Goal: Communication & Community: Ask a question

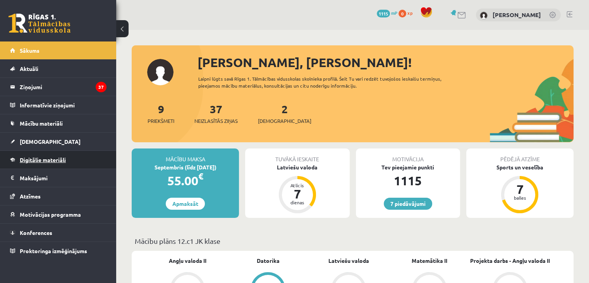
click at [30, 161] on span "Digitālie materiāli" at bounding box center [43, 159] width 46 height 7
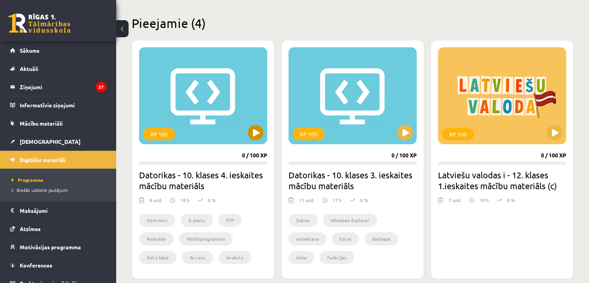
scroll to position [165, 0]
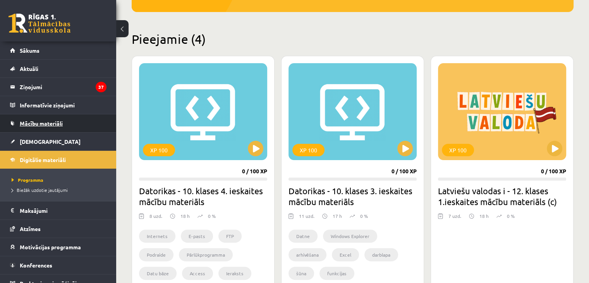
click at [45, 122] on span "Mācību materiāli" at bounding box center [41, 123] width 43 height 7
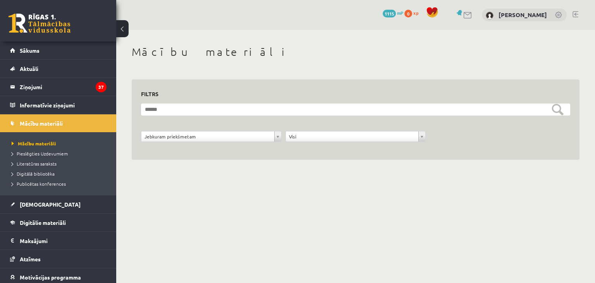
click at [121, 27] on button at bounding box center [122, 28] width 12 height 17
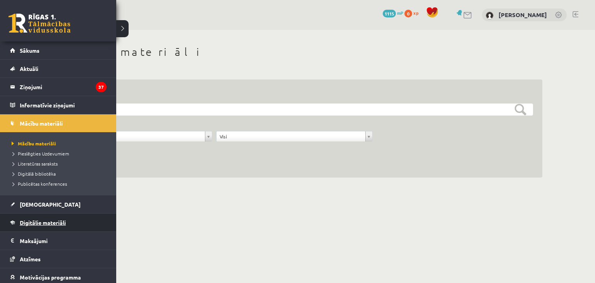
click at [25, 216] on link "Digitālie materiāli" at bounding box center [58, 222] width 96 height 18
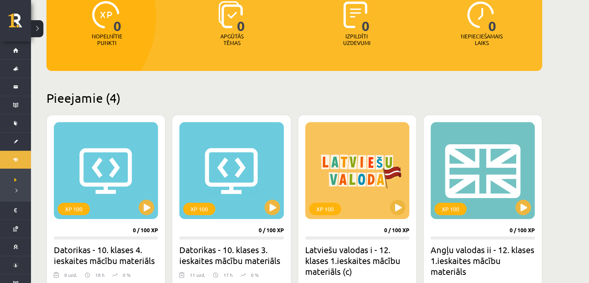
scroll to position [88, 0]
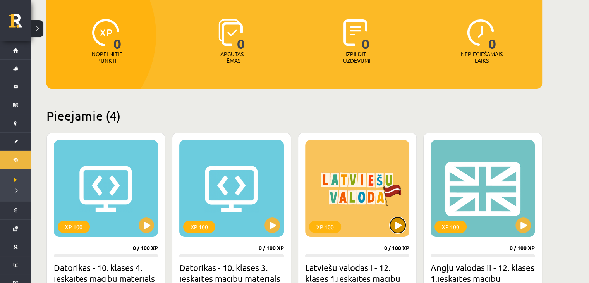
click at [398, 223] on button at bounding box center [397, 224] width 15 height 15
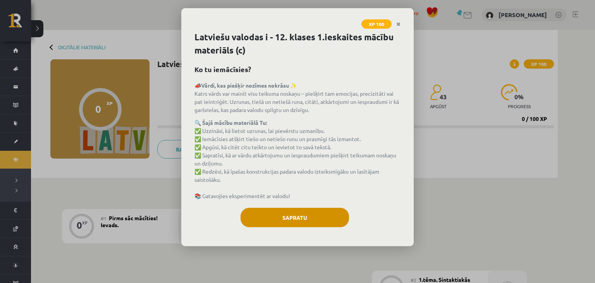
drag, startPoint x: 348, startPoint y: 221, endPoint x: 337, endPoint y: 218, distance: 11.6
click at [337, 218] on div "Sapratu" at bounding box center [297, 220] width 206 height 25
click at [337, 218] on button "Sapratu" at bounding box center [294, 217] width 108 height 19
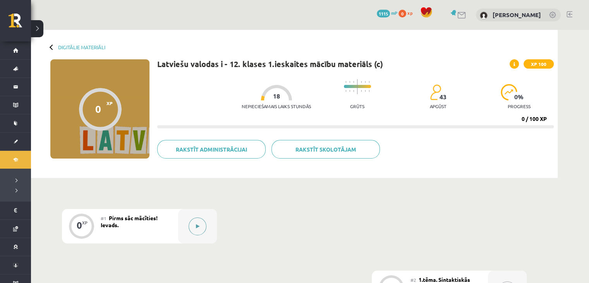
click at [199, 223] on button at bounding box center [198, 226] width 18 height 18
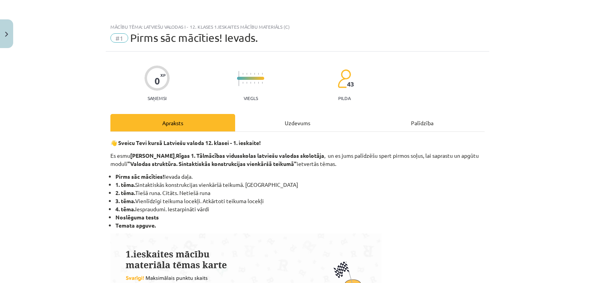
click at [291, 123] on div "Uzdevums" at bounding box center [297, 122] width 125 height 17
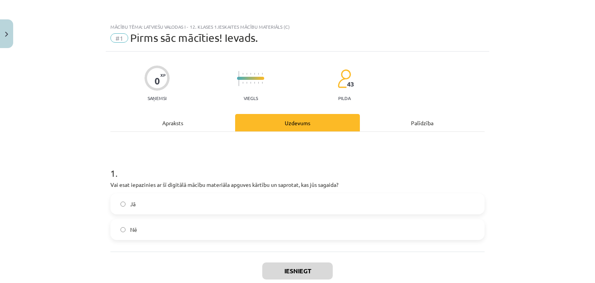
scroll to position [19, 0]
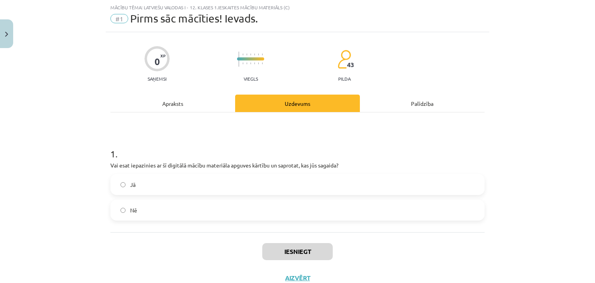
click at [281, 188] on label "Jā" at bounding box center [297, 184] width 373 height 19
click at [293, 254] on button "Iesniegt" at bounding box center [297, 251] width 70 height 17
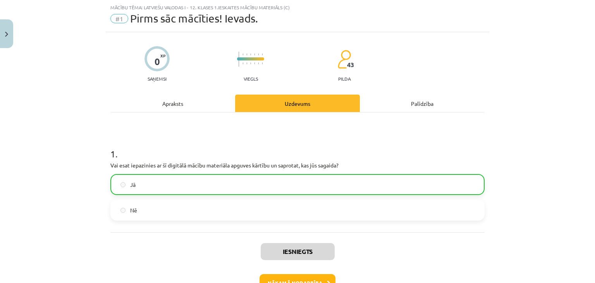
scroll to position [71, 0]
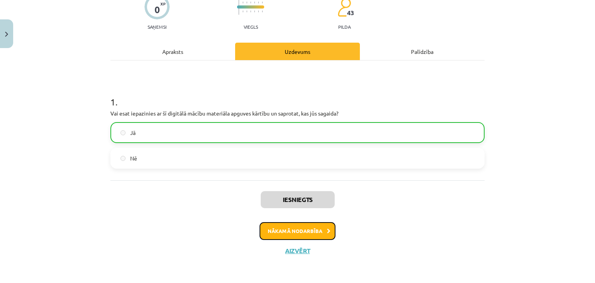
click at [273, 230] on button "Nākamā nodarbība" at bounding box center [297, 231] width 76 height 18
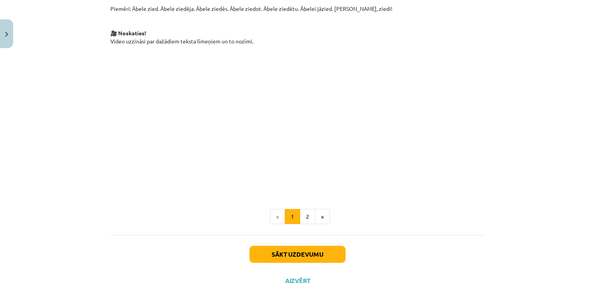
scroll to position [557, 0]
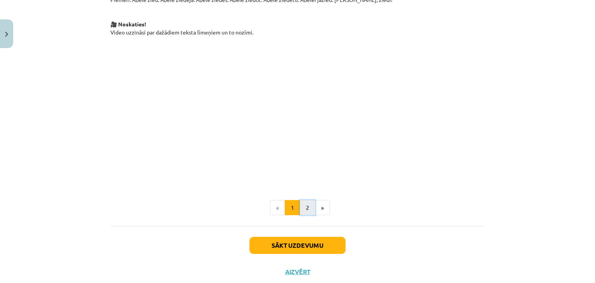
click at [300, 200] on button "2" at bounding box center [307, 207] width 15 height 15
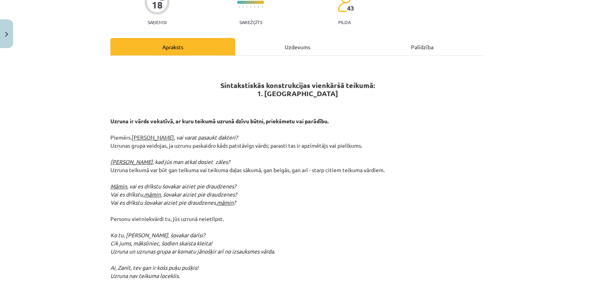
scroll to position [60, 0]
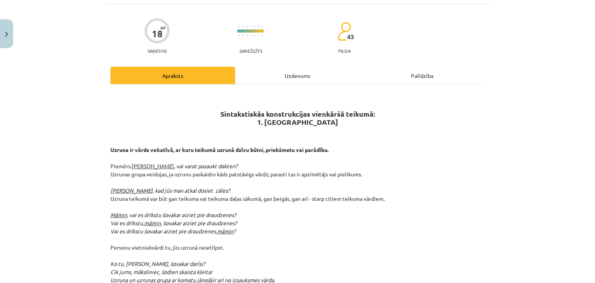
click at [300, 71] on div "Uzdevums" at bounding box center [297, 75] width 125 height 17
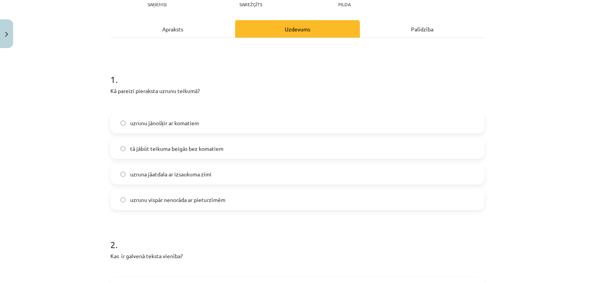
scroll to position [106, 0]
click at [289, 119] on label "uzrunu jānošķir ar komatiem" at bounding box center [297, 122] width 373 height 19
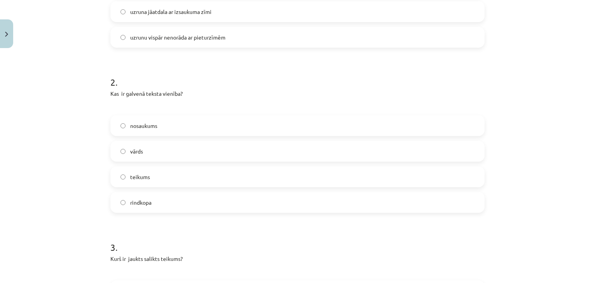
scroll to position [270, 0]
click at [250, 165] on label "teikums" at bounding box center [297, 174] width 373 height 19
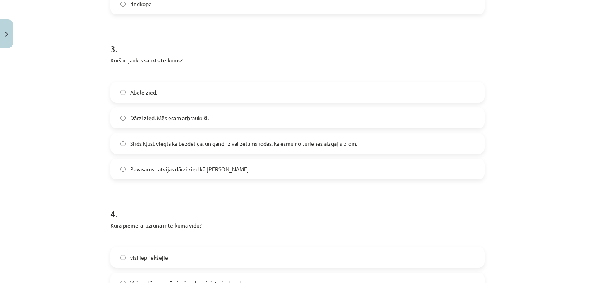
scroll to position [467, 0]
click at [252, 138] on label "Sirds kļūst viegla kā bezdelīga, un gandrīz vai žēlums rodas, ka esmu no turien…" at bounding box center [297, 142] width 373 height 19
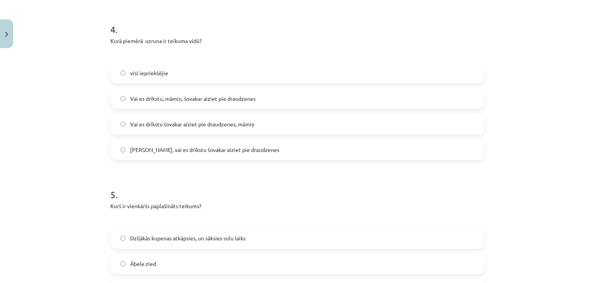
scroll to position [651, 0]
click at [243, 94] on span "Vai es drīkstu, māmiņ, šovakar aiziet pie draudzenes" at bounding box center [192, 98] width 125 height 8
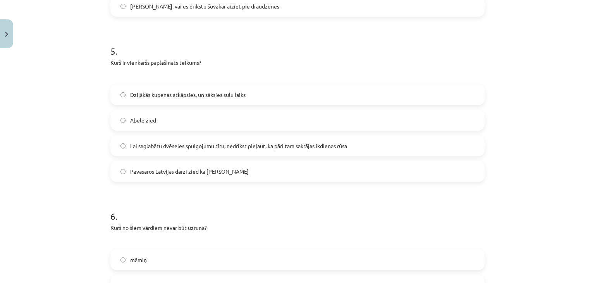
scroll to position [797, 0]
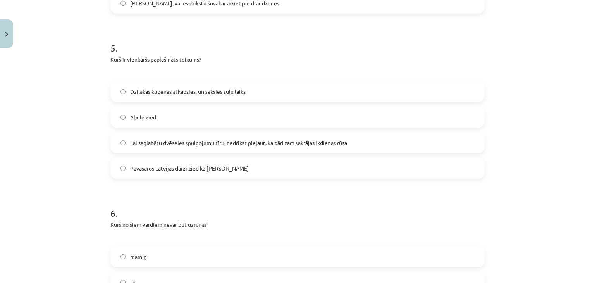
click at [245, 165] on label "Pavasaros Latvijas dārzi zied kā baltas kupenas" at bounding box center [297, 167] width 373 height 19
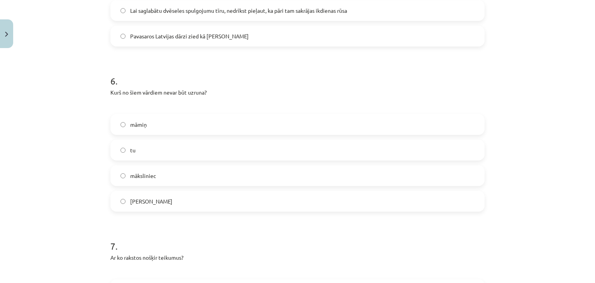
scroll to position [967, 0]
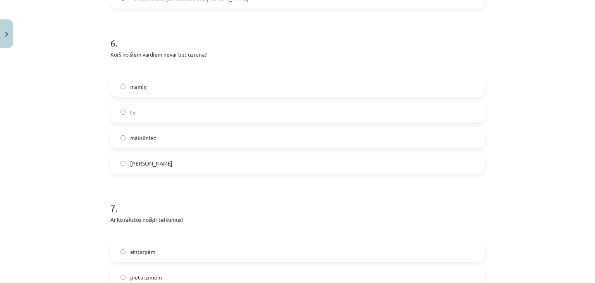
click at [202, 107] on label "tu" at bounding box center [297, 111] width 373 height 19
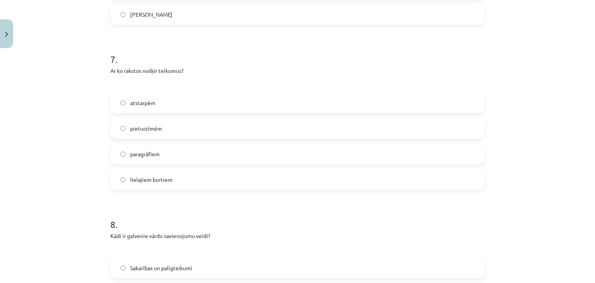
scroll to position [1117, 0]
click at [195, 143] on label "paragrāfiem" at bounding box center [297, 152] width 373 height 19
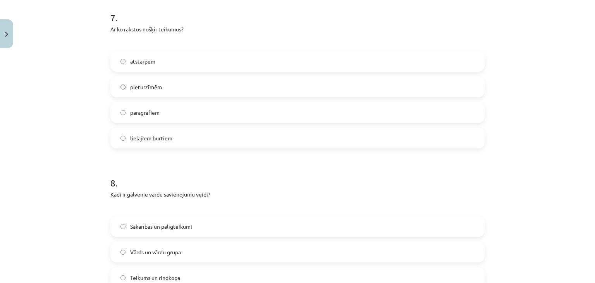
scroll to position [1157, 0]
click at [192, 132] on label "lielajiem burtiem" at bounding box center [297, 138] width 373 height 19
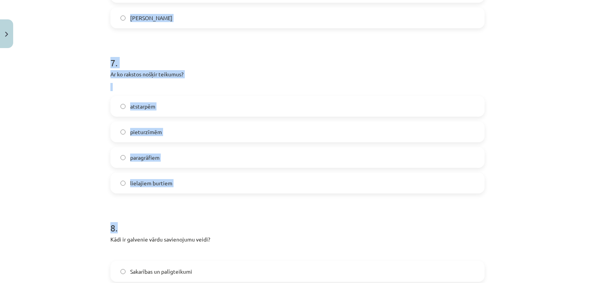
scroll to position [984, 0]
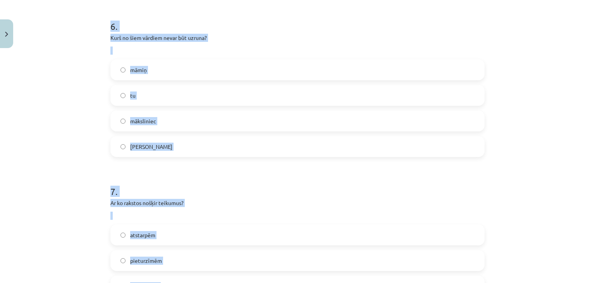
drag, startPoint x: 204, startPoint y: 132, endPoint x: 60, endPoint y: -13, distance: 204.8
click at [60, 0] on html "0 Dāvanas 1115 mP 0 xp Daniela Kozlovska Sākums Aktuāli Kā mācīties eSKOLĀ Kont…" at bounding box center [297, 141] width 595 height 283
click at [167, 199] on div "Ar ko rakstos nošķir teikumus?" at bounding box center [297, 209] width 374 height 21
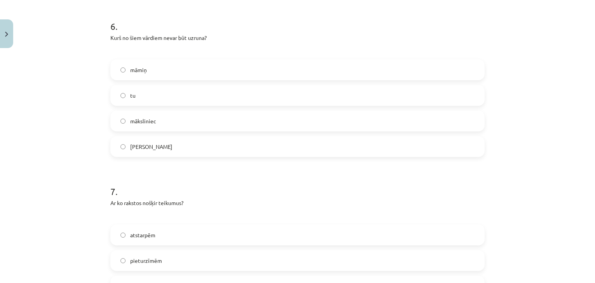
scroll to position [1033, 0]
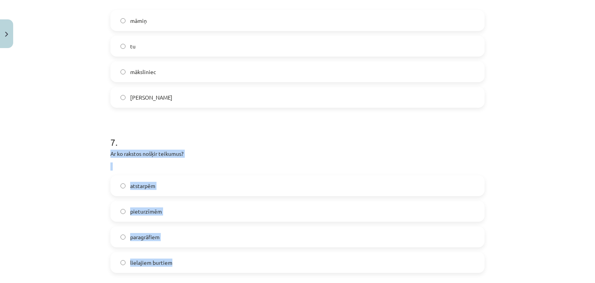
drag, startPoint x: 103, startPoint y: 140, endPoint x: 179, endPoint y: 255, distance: 137.3
copy div "Ar ko rakstos nošķir teikumus? atstarpēm pieturzīmēm paragrāfiem lielajiem burt…"
click at [168, 201] on label "pieturzīmēm" at bounding box center [297, 210] width 373 height 19
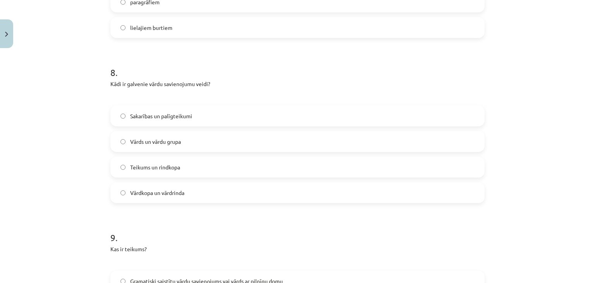
scroll to position [1269, 0]
click at [185, 156] on label "Teikums un rindkopa" at bounding box center [297, 165] width 373 height 19
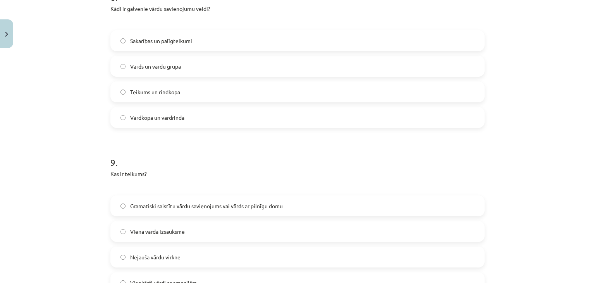
scroll to position [1430, 0]
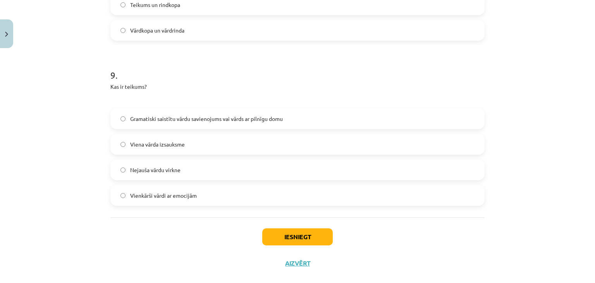
click at [195, 115] on span "Gramatiski saistītu vārdu savienojums vai vārds ar pilnīgu domu" at bounding box center [206, 119] width 153 height 8
click at [294, 228] on button "Iesniegt" at bounding box center [297, 236] width 70 height 17
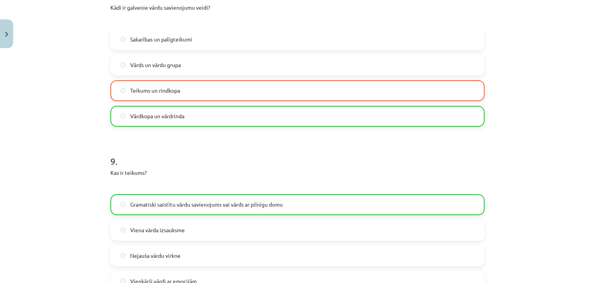
scroll to position [1490, 0]
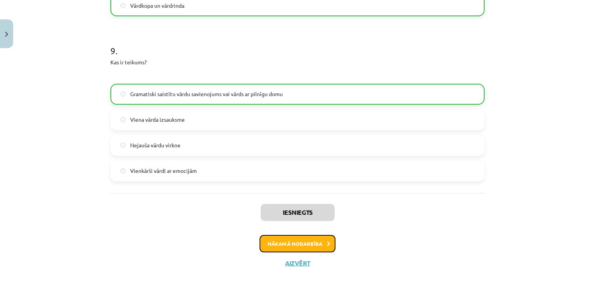
click at [284, 235] on button "Nākamā nodarbība" at bounding box center [297, 244] width 76 height 18
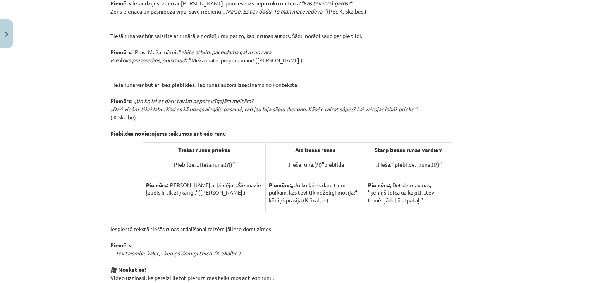
scroll to position [0, 0]
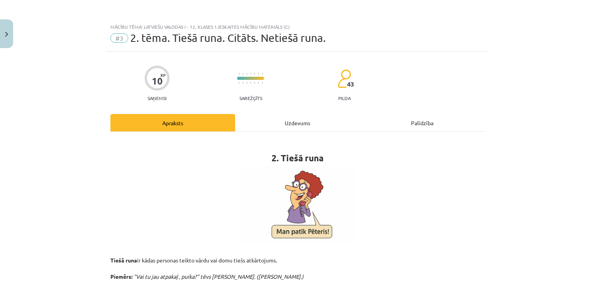
click at [286, 120] on div "Uzdevums" at bounding box center [297, 122] width 125 height 17
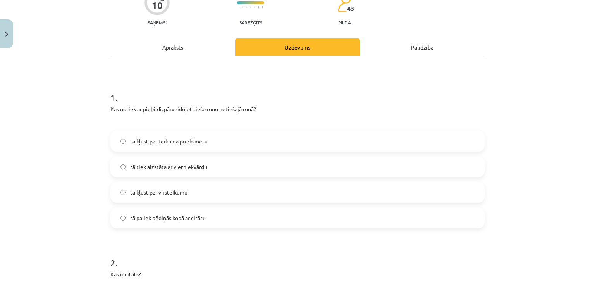
scroll to position [76, 0]
click at [166, 47] on div "Apraksts" at bounding box center [172, 46] width 125 height 17
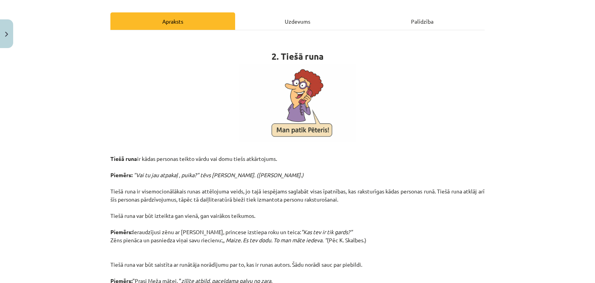
scroll to position [89, 0]
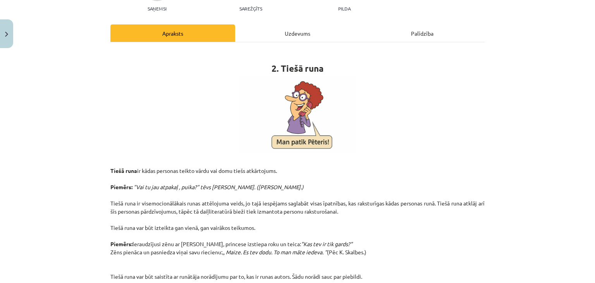
click at [304, 36] on div "Uzdevums" at bounding box center [297, 32] width 125 height 17
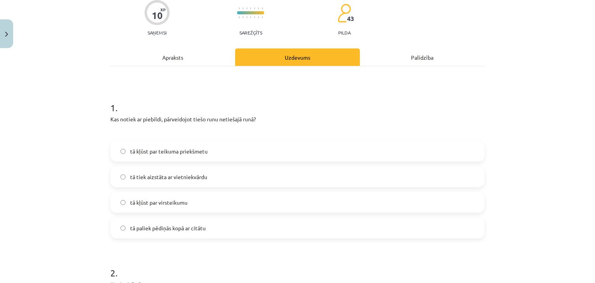
scroll to position [68, 0]
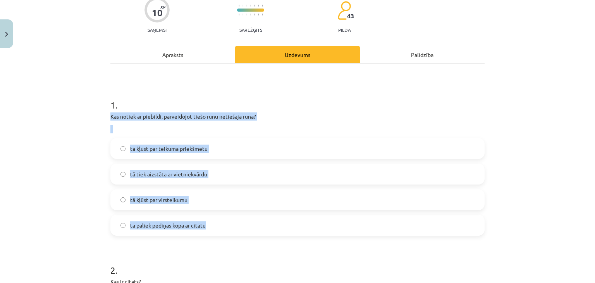
drag, startPoint x: 100, startPoint y: 113, endPoint x: 232, endPoint y: 216, distance: 167.2
click at [232, 216] on div "Mācību tēma: Latviešu valodas i - 12. klases 1.ieskaites mācību materiāls (c) #…" at bounding box center [297, 141] width 595 height 283
copy div "Kas notiek ar piebildi, pārveidojot tiešo runu netiešajā runā? tā kļūst par tei…"
click at [169, 191] on label "tā kļūst par virsteikumu" at bounding box center [297, 199] width 373 height 19
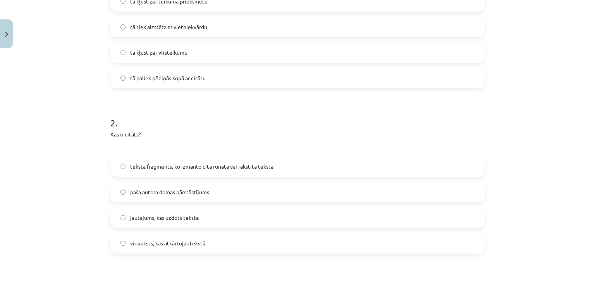
scroll to position [216, 0]
click at [222, 157] on label "teksta fragments, ko izmanto cita runātā vai rakstītā tekstā" at bounding box center [297, 164] width 373 height 19
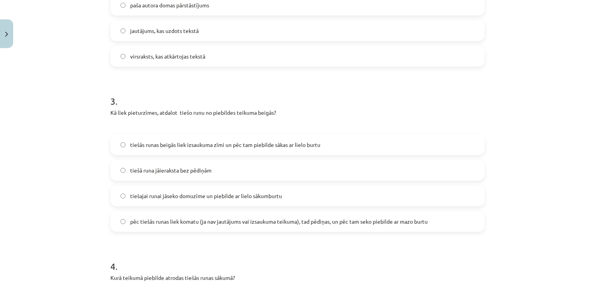
scroll to position [402, 0]
click at [262, 228] on label "pēc tiešās runas liek komatu (ja nav jautājums vai izsaukuma teikuma), tad pēdi…" at bounding box center [297, 220] width 373 height 19
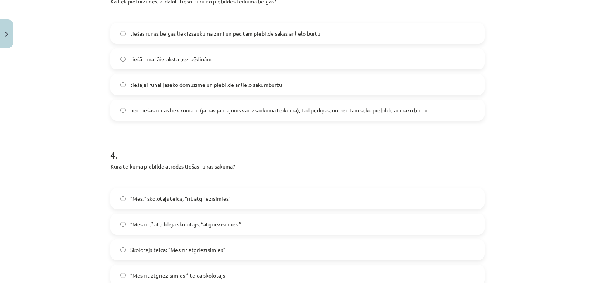
scroll to position [514, 0]
click at [214, 242] on label "Skolotājs teica: “Mēs rīt atgriezīsimies”" at bounding box center [297, 248] width 373 height 19
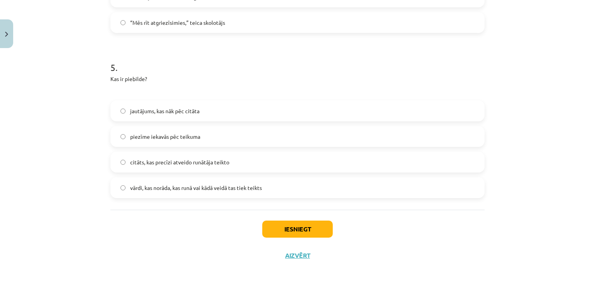
scroll to position [766, 0]
click at [228, 180] on label "vārdi, kas norāda, kas runā vai kādā veidā tas tiek teikts" at bounding box center [297, 186] width 373 height 19
click at [266, 220] on button "Iesniegt" at bounding box center [297, 228] width 70 height 17
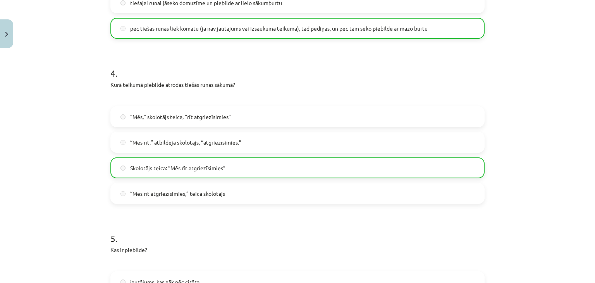
scroll to position [795, 0]
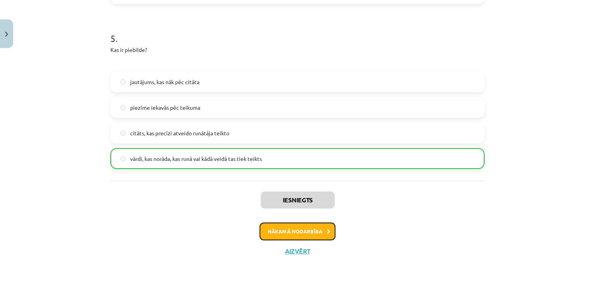
click at [271, 236] on button "Nākamā nodarbība" at bounding box center [297, 231] width 76 height 18
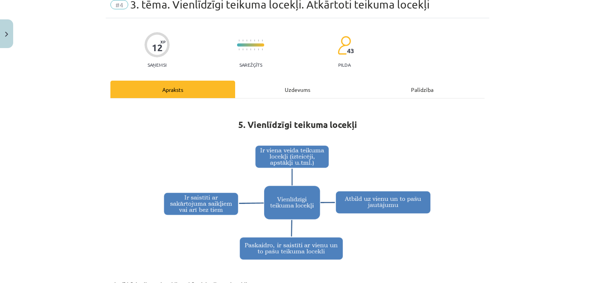
scroll to position [19, 0]
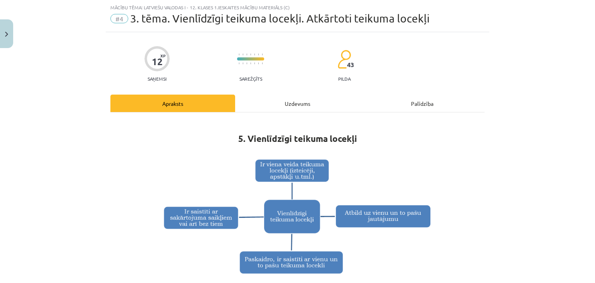
click at [297, 105] on div "Uzdevums" at bounding box center [297, 102] width 125 height 17
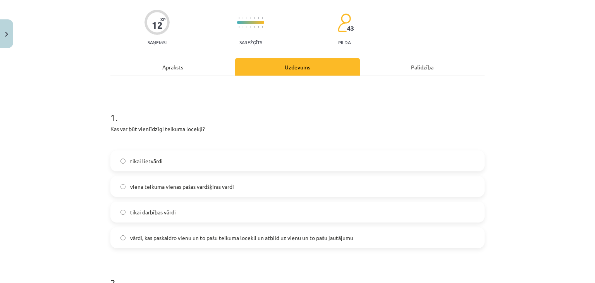
scroll to position [57, 0]
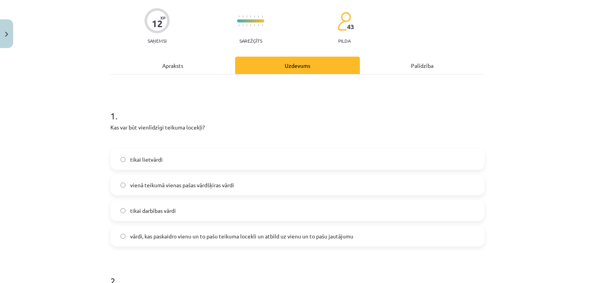
click at [158, 65] on div "Apraksts" at bounding box center [172, 65] width 125 height 17
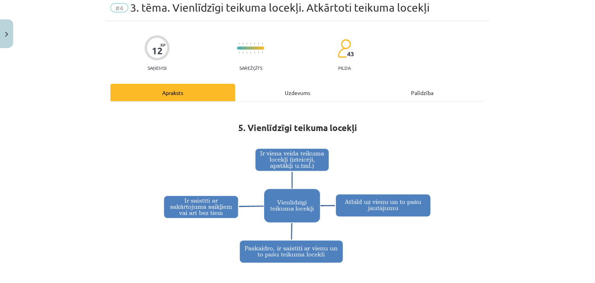
scroll to position [0, 0]
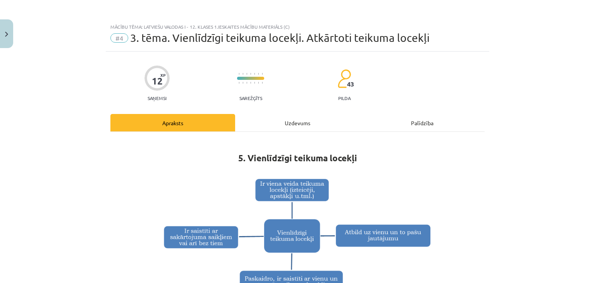
click at [271, 118] on div "Uzdevums" at bounding box center [297, 122] width 125 height 17
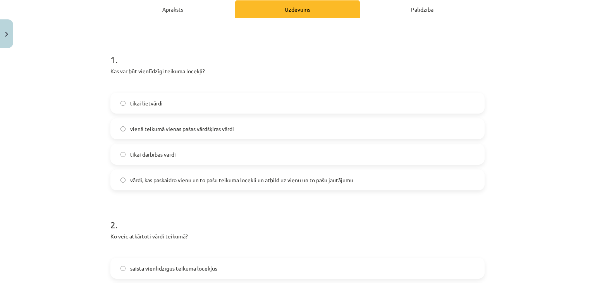
scroll to position [114, 0]
click at [262, 184] on label "vārdi, kas paskaidro vienu un to pašu teikuma locekli un atbild uz vienu un to …" at bounding box center [297, 179] width 373 height 19
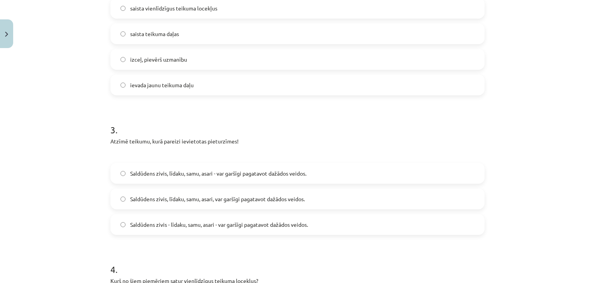
scroll to position [0, 0]
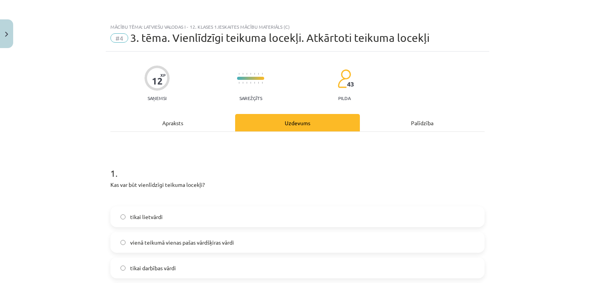
click at [195, 130] on div "Apraksts" at bounding box center [172, 122] width 125 height 17
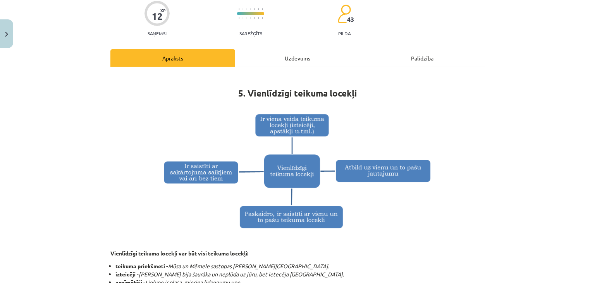
scroll to position [43, 0]
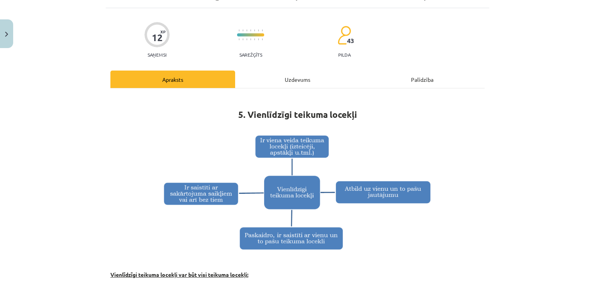
click at [276, 85] on div "Uzdevums" at bounding box center [297, 78] width 125 height 17
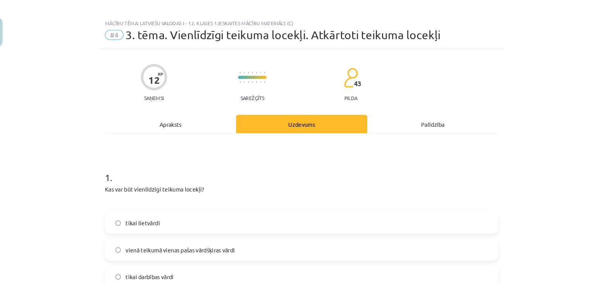
scroll to position [0, 0]
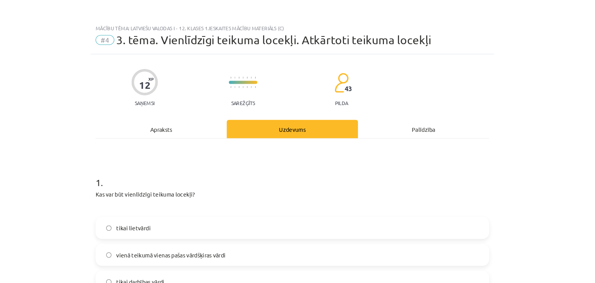
click at [195, 122] on div "Apraksts" at bounding box center [172, 122] width 125 height 17
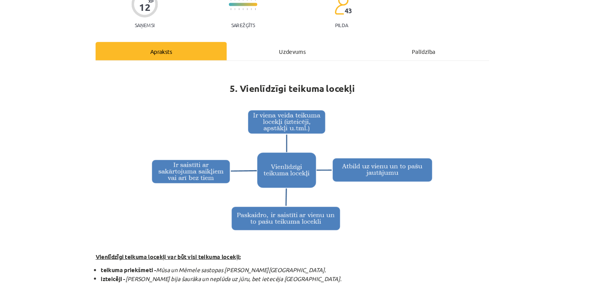
scroll to position [74, 0]
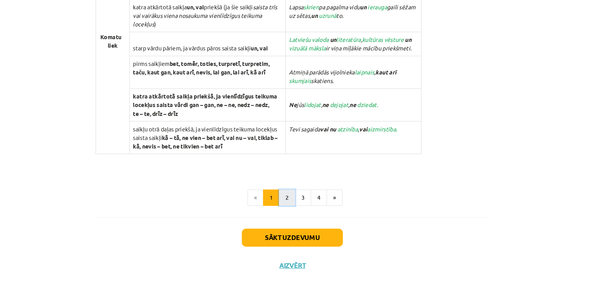
click at [285, 187] on button "2" at bounding box center [292, 187] width 15 height 15
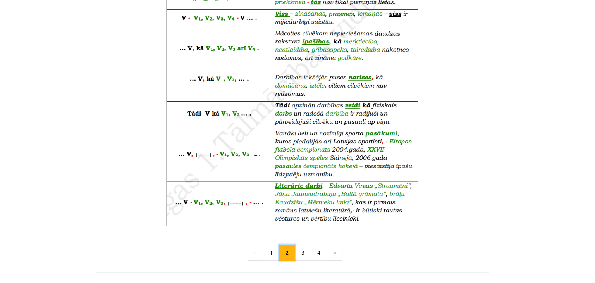
scroll to position [481, 0]
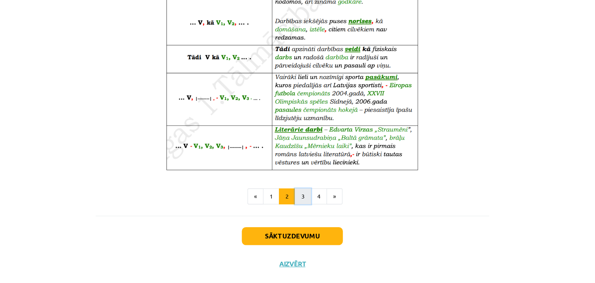
click at [306, 190] on button "3" at bounding box center [307, 186] width 15 height 15
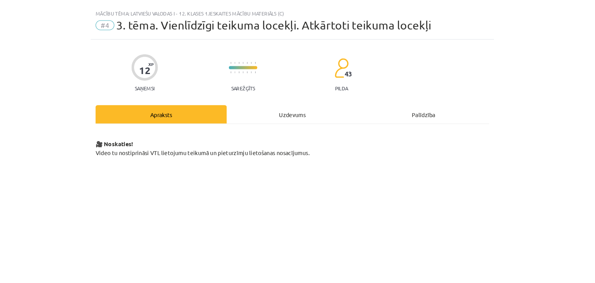
scroll to position [156, 0]
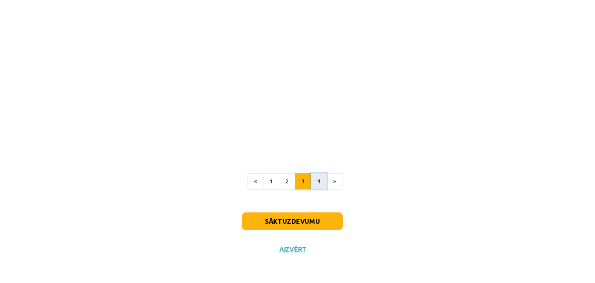
click at [321, 186] on button "4" at bounding box center [322, 185] width 15 height 15
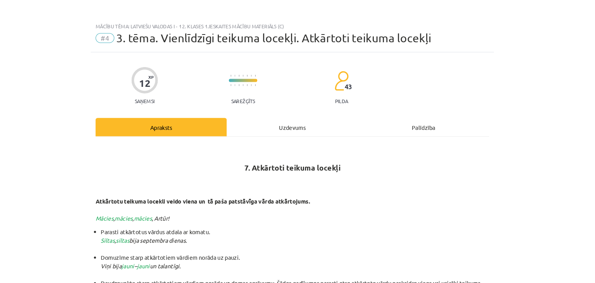
scroll to position [0, 0]
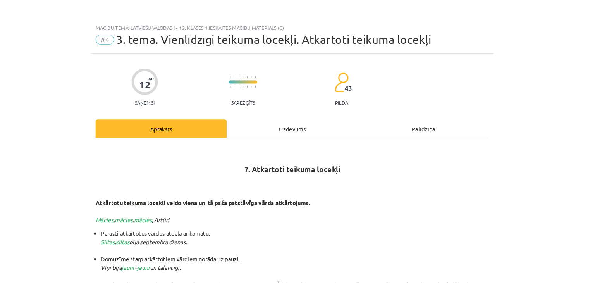
click at [285, 132] on div "7. Atkārtoti teikuma locekļi Atkārtotu teikuma locekli veido viena un tā paša p…" at bounding box center [297, 258] width 374 height 252
click at [290, 123] on div "Uzdevums" at bounding box center [297, 122] width 125 height 17
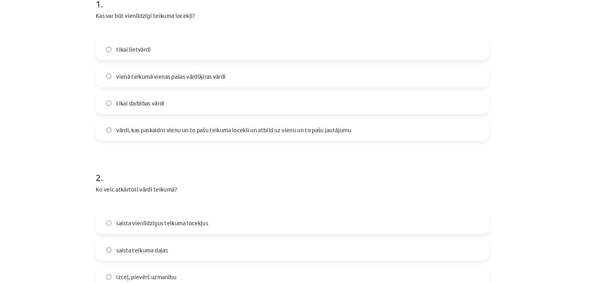
scroll to position [230, 0]
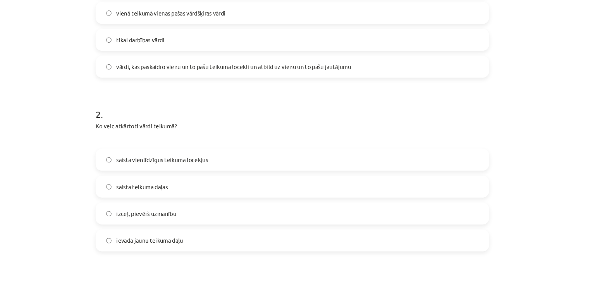
click at [174, 206] on span "izceļ, pievērš uzmanību" at bounding box center [158, 203] width 57 height 8
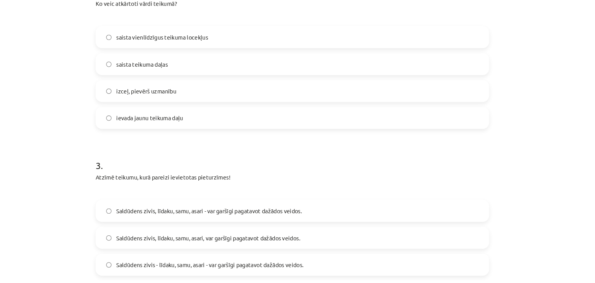
scroll to position [422, 0]
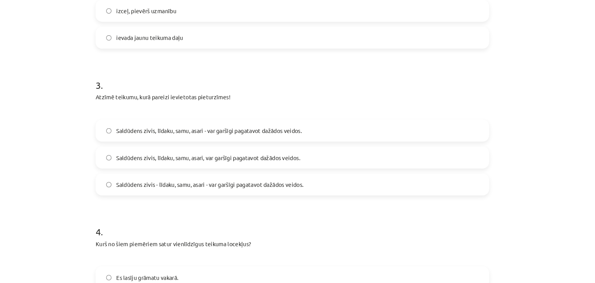
click at [183, 180] on label "Saldūdens zivis - līdaku, samu, asari - var garšīgi pagatavot dažādos veidos." at bounding box center [297, 174] width 373 height 19
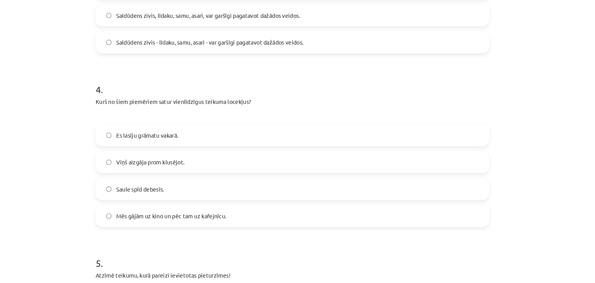
scroll to position [559, 0]
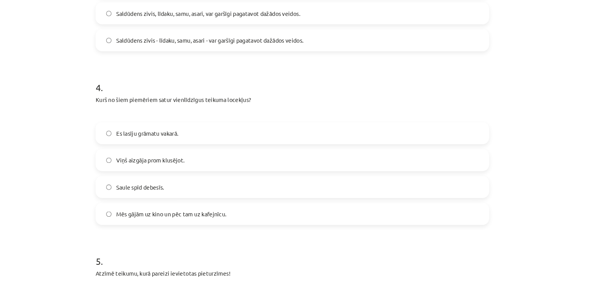
click at [196, 208] on label "Mēs gājām uz kino un pēc tam uz kafejnīcu." at bounding box center [297, 203] width 373 height 19
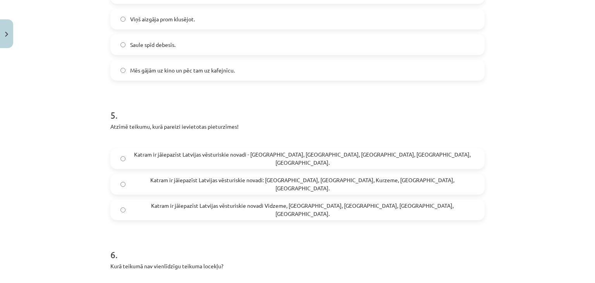
scroll to position [694, 0]
click at [198, 165] on label "Katram ir jāiepazīst Latvijas vēsturiskie novadi - Vidzeme, Latgale, Kurzeme, Z…" at bounding box center [297, 157] width 373 height 19
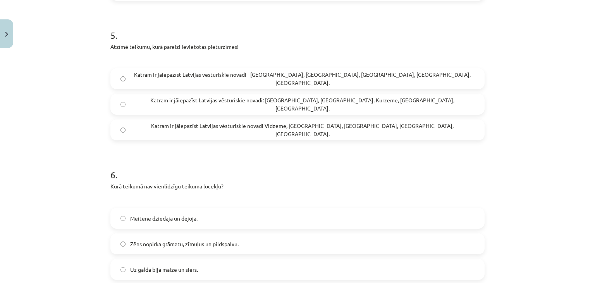
scroll to position [827, 0]
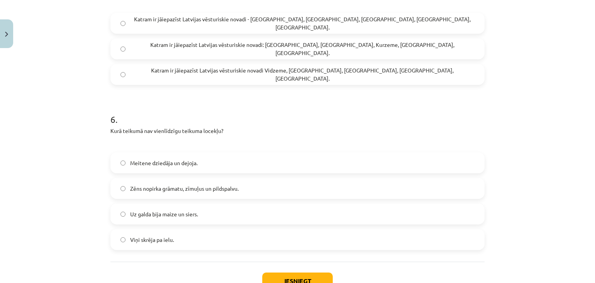
click at [180, 237] on label "Viņi skrēja pa ielu." at bounding box center [297, 239] width 373 height 19
click at [265, 273] on button "Iesniegt" at bounding box center [297, 280] width 70 height 17
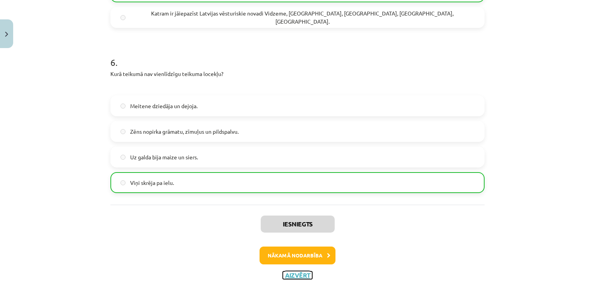
click at [286, 272] on button "Aizvērt" at bounding box center [297, 275] width 29 height 8
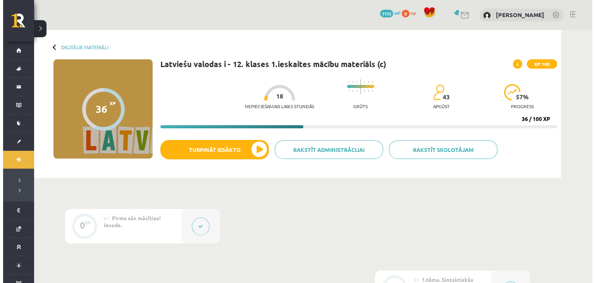
scroll to position [247, 0]
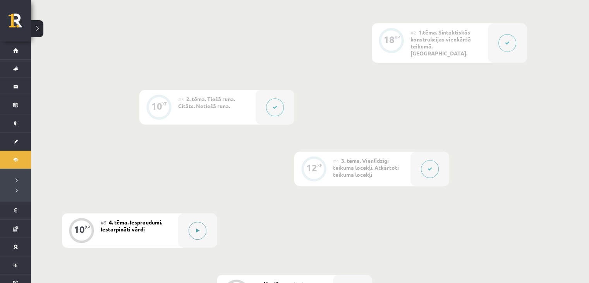
click at [199, 230] on button at bounding box center [198, 230] width 18 height 18
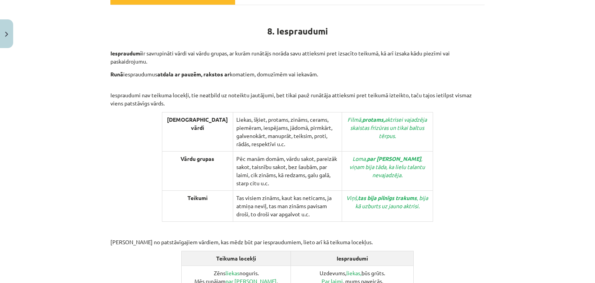
scroll to position [127, 0]
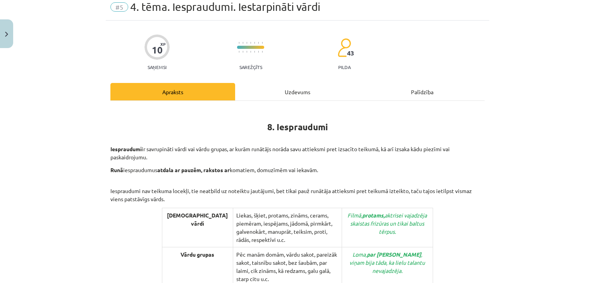
click at [285, 94] on div "Uzdevums" at bounding box center [297, 91] width 125 height 17
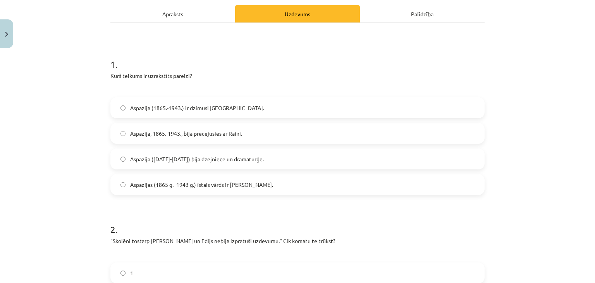
scroll to position [109, 0]
click at [173, 14] on div "Apraksts" at bounding box center [172, 13] width 125 height 17
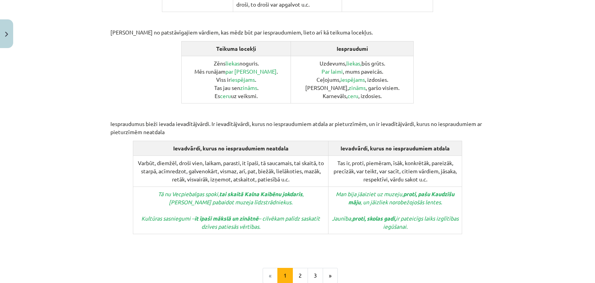
scroll to position [400, 0]
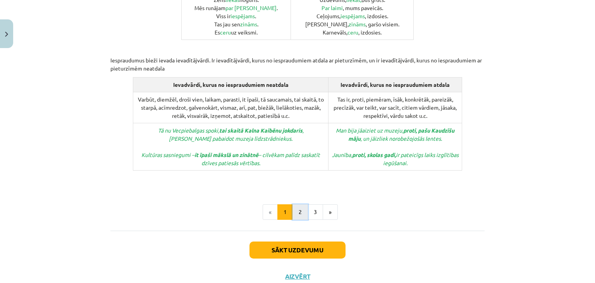
click at [297, 204] on button "2" at bounding box center [299, 211] width 15 height 15
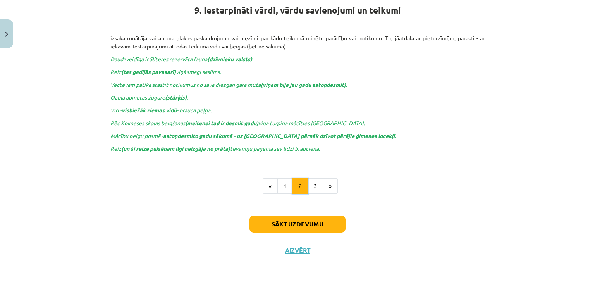
scroll to position [138, 0]
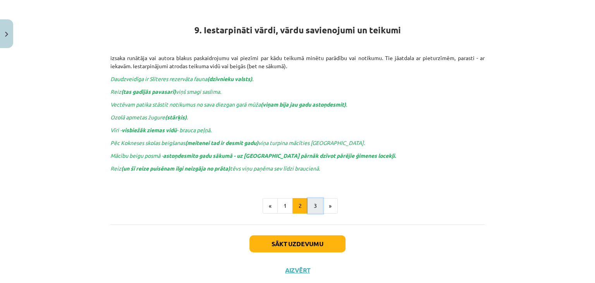
click at [314, 203] on button "3" at bounding box center [314, 205] width 15 height 15
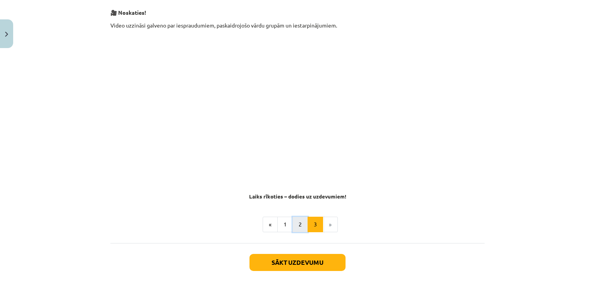
click at [299, 218] on button "2" at bounding box center [299, 223] width 15 height 15
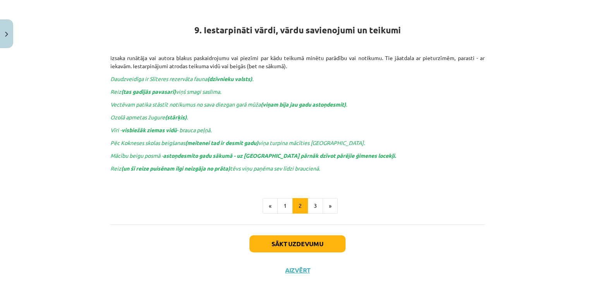
click at [279, 213] on div "9. Iestarpināti vārdi, vārdu savienojumi un teikumi izsaka runātāja vai autora …" at bounding box center [297, 108] width 374 height 231
click at [278, 204] on button "1" at bounding box center [284, 205] width 15 height 15
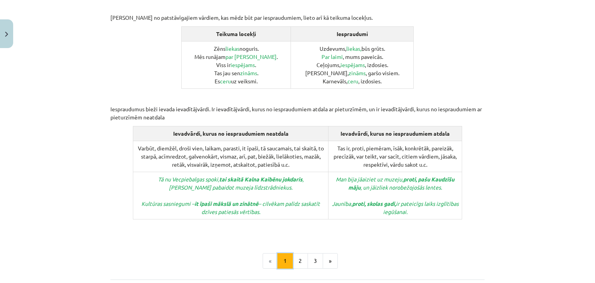
scroll to position [352, 0]
click at [297, 252] on button "2" at bounding box center [299, 259] width 15 height 15
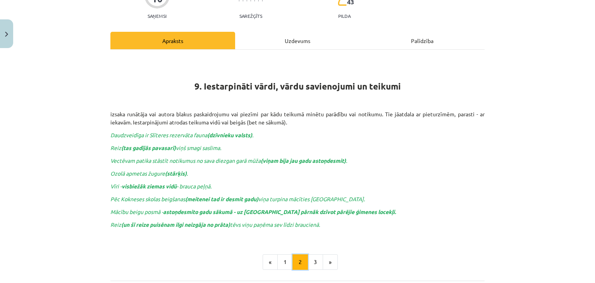
scroll to position [81, 0]
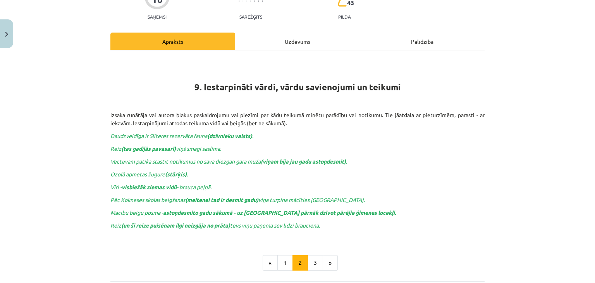
click at [269, 47] on div "Uzdevums" at bounding box center [297, 41] width 125 height 17
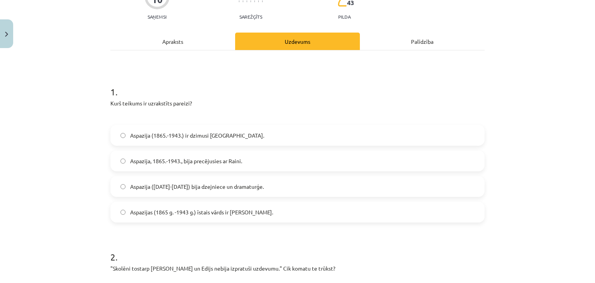
scroll to position [19, 0]
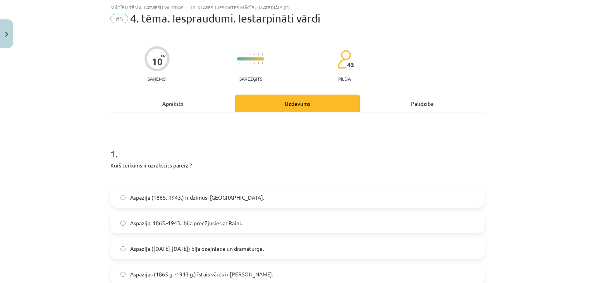
click at [213, 245] on span "Aspazija (1865-1943) bija dzejniece un dramaturģe." at bounding box center [197, 248] width 134 height 8
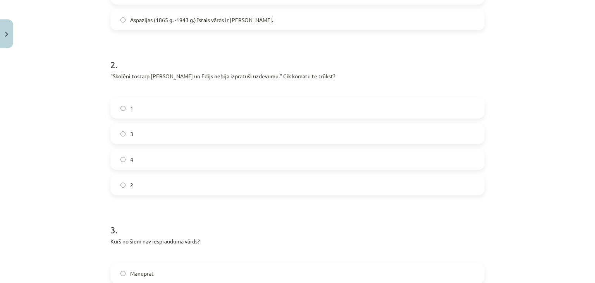
scroll to position [276, 0]
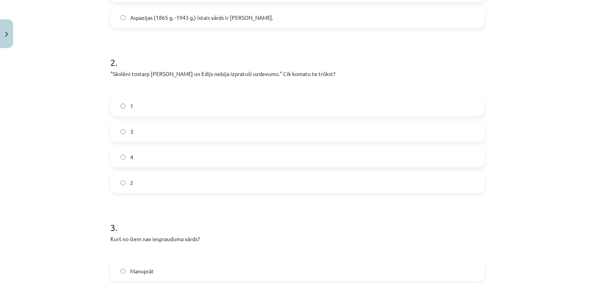
click at [163, 134] on label "3" at bounding box center [297, 131] width 373 height 19
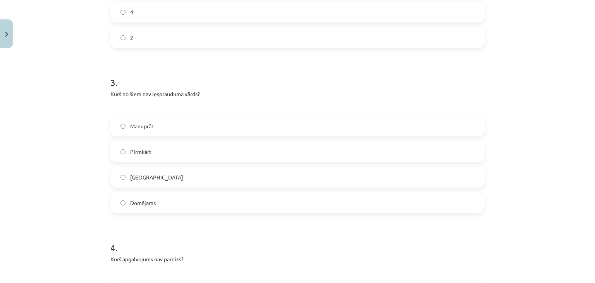
scroll to position [428, 0]
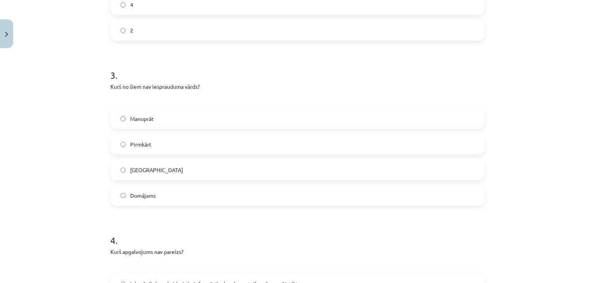
click at [176, 200] on label "Domājams" at bounding box center [297, 194] width 373 height 19
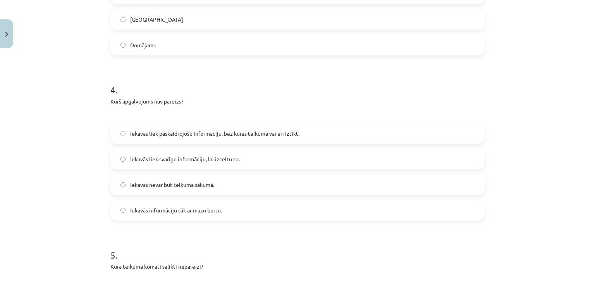
scroll to position [579, 0]
click at [199, 130] on span "Iekavās liek paskaidrojošu informāciju, bez kuras teikumā var arī iztikt." at bounding box center [214, 133] width 169 height 8
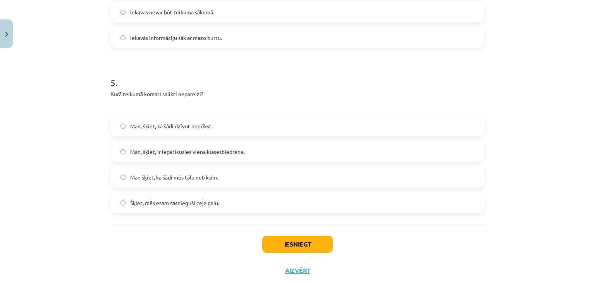
scroll to position [752, 0]
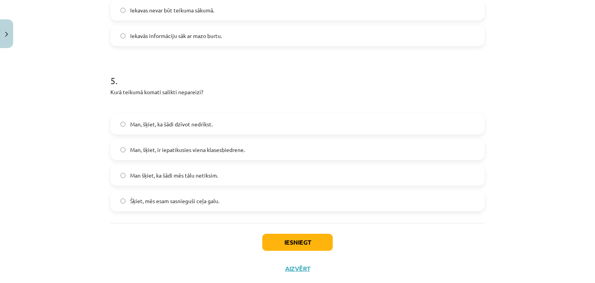
click at [220, 172] on label "Man šķiet, ka šādi mēs tālu netiksim." at bounding box center [297, 174] width 373 height 19
click at [278, 240] on button "Iesniegt" at bounding box center [297, 241] width 70 height 17
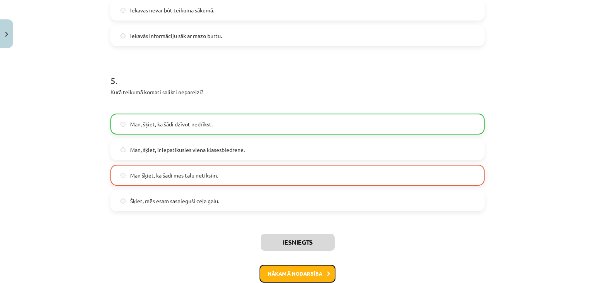
click at [285, 271] on button "Nākamā nodarbība" at bounding box center [297, 273] width 76 height 18
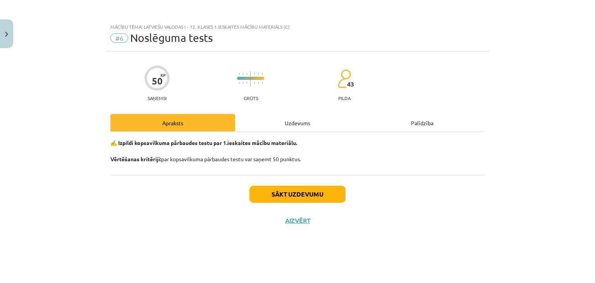
click at [297, 124] on div "Uzdevums" at bounding box center [297, 122] width 125 height 17
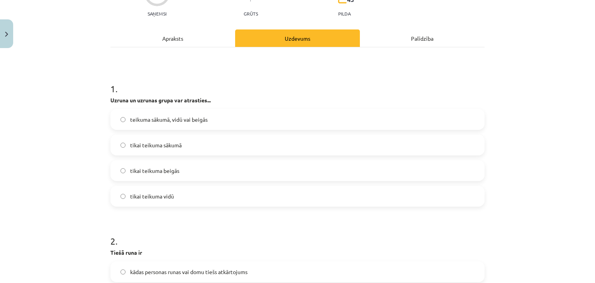
scroll to position [87, 0]
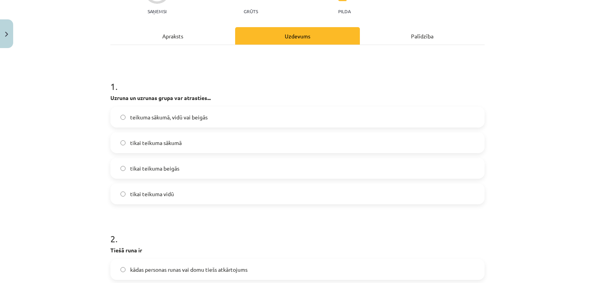
click at [194, 117] on span "teikuma sākumā, vidū vai beigās" at bounding box center [168, 117] width 77 height 8
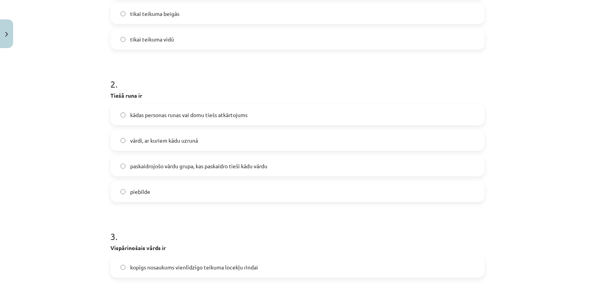
scroll to position [242, 0]
click at [239, 107] on label "kādas personas runas vai domu tiešs atkārtojums" at bounding box center [297, 114] width 373 height 19
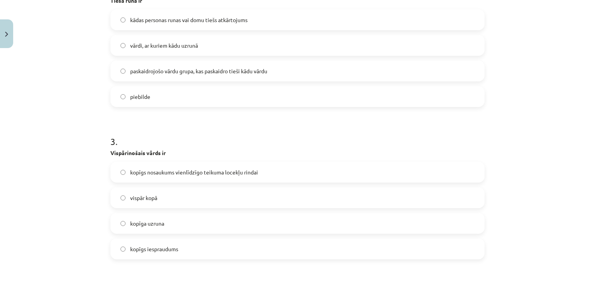
scroll to position [361, 0]
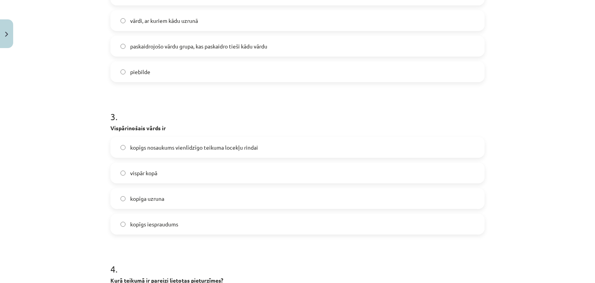
click at [256, 152] on label "kopīgs nosaukums vienlīdzīgo teikuma locekļu rindai" at bounding box center [297, 146] width 373 height 19
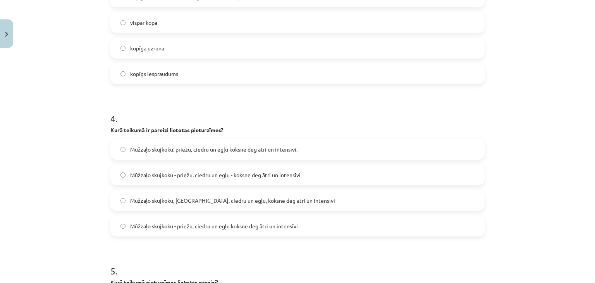
scroll to position [520, 0]
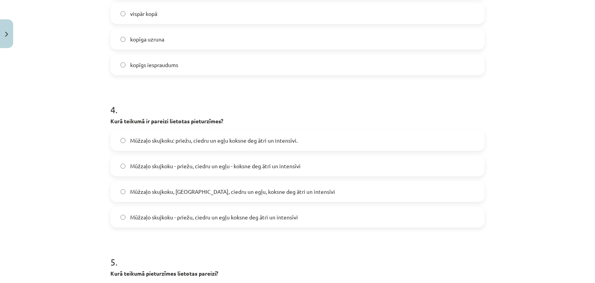
click at [261, 171] on label "Mūžzaļo skujkoku - priežu, ciedru un egļu - koksne deg ātri un intensīvi" at bounding box center [297, 165] width 373 height 19
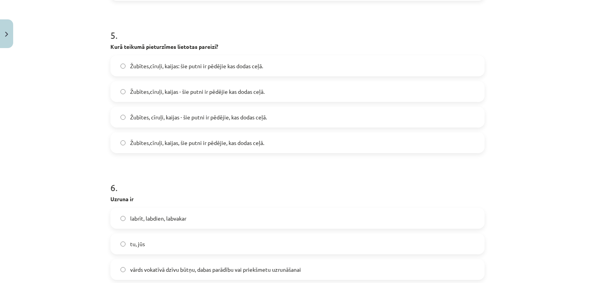
scroll to position [757, 0]
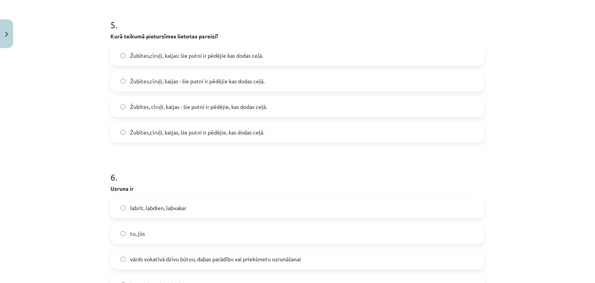
click at [305, 106] on label "Žubītes, cīruļi, kaijas - šie putni ir pēdējie, kas dodas ceļā." at bounding box center [297, 106] width 373 height 19
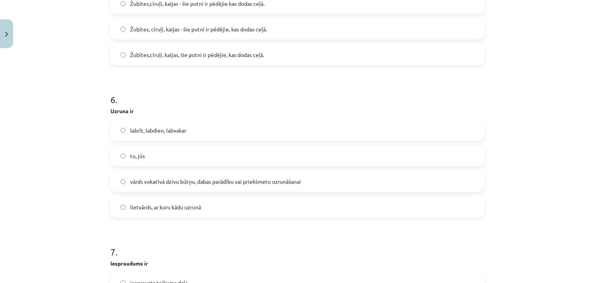
scroll to position [836, 0]
click at [264, 181] on span "vārds vokatīvā dzīvu būtņu, dabas parādību vai priekšmetu uzrunāšanai" at bounding box center [215, 180] width 171 height 8
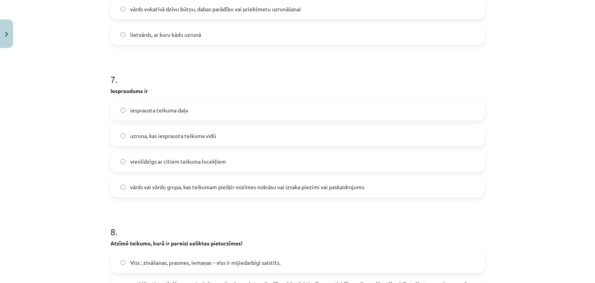
scroll to position [1007, 0]
click at [278, 191] on label "vārds vai vārdu grupa, kas teikumam piešķir nozīmes nokrāsu vai izsaka piezīmi …" at bounding box center [297, 186] width 373 height 19
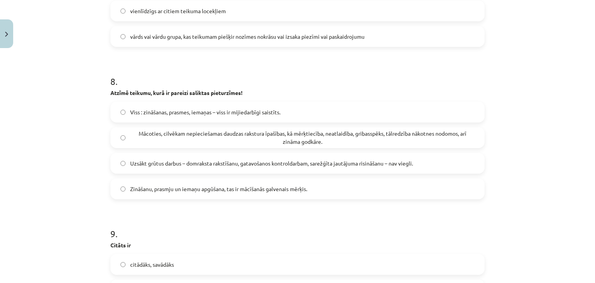
scroll to position [1158, 0]
click at [299, 165] on span "Uzsākt grūtus darbus – domraksta rakstīšanu, gatavošanos kontroldarbam, sarežģī…" at bounding box center [271, 162] width 283 height 8
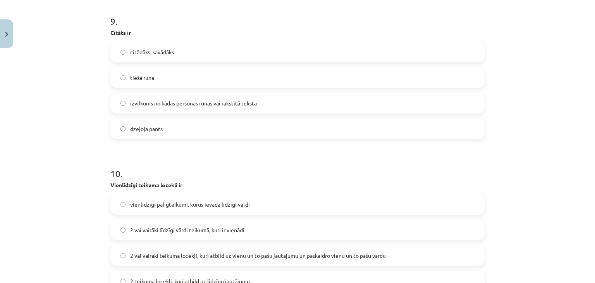
scroll to position [1369, 0]
click at [270, 104] on label "izvilkums no kādas personas runas vai rakstītā teksta" at bounding box center [297, 102] width 373 height 19
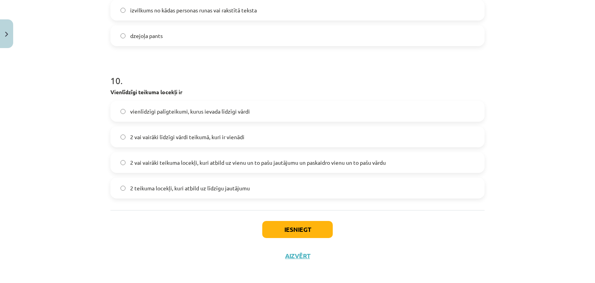
scroll to position [1462, 0]
click at [275, 168] on label "2 vai vairāki teikuma locekļi, kuri atbild uz vienu un to pašu jautājumu un pas…" at bounding box center [297, 162] width 373 height 19
click at [287, 224] on button "Iesniegt" at bounding box center [297, 229] width 70 height 17
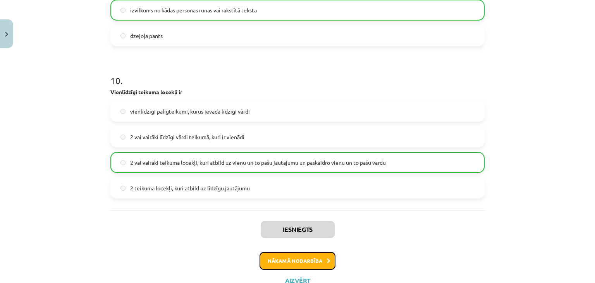
click at [284, 266] on button "Nākamā nodarbība" at bounding box center [297, 261] width 76 height 18
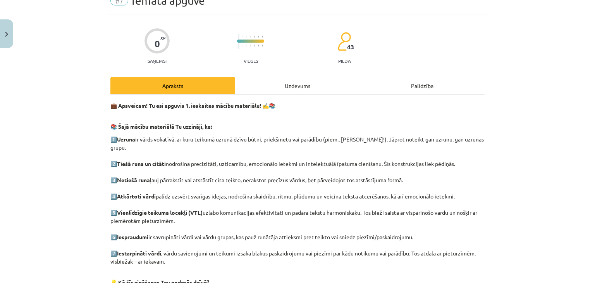
scroll to position [19, 0]
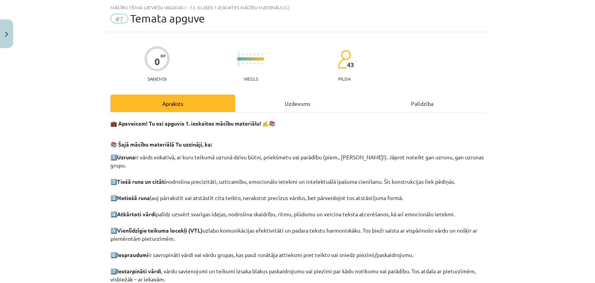
click at [254, 102] on div "Uzdevums" at bounding box center [297, 102] width 125 height 17
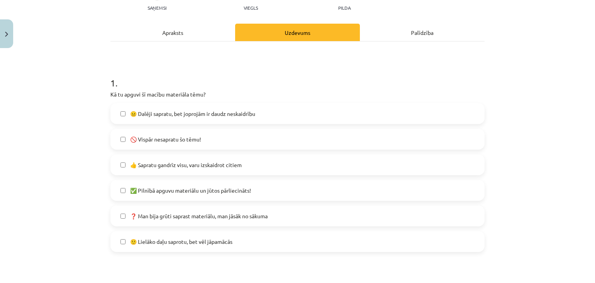
scroll to position [91, 0]
click at [224, 165] on span "👍 Sapratu gandrīz visu, varu izskaidrot citiem" at bounding box center [186, 164] width 112 height 8
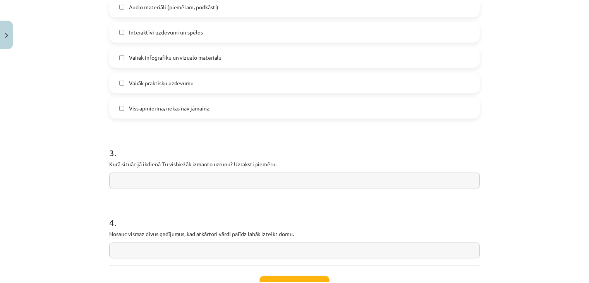
scroll to position [624, 0]
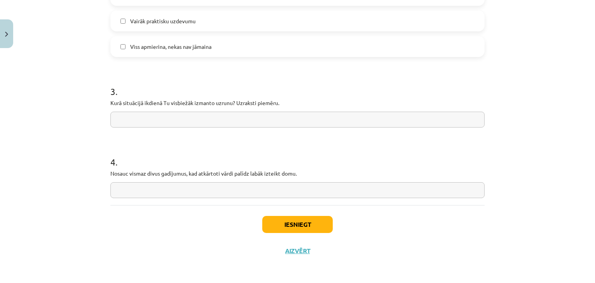
click at [291, 214] on div "Iesniegt Aizvērt" at bounding box center [297, 232] width 374 height 54
click at [287, 222] on button "Iesniegt" at bounding box center [297, 224] width 70 height 17
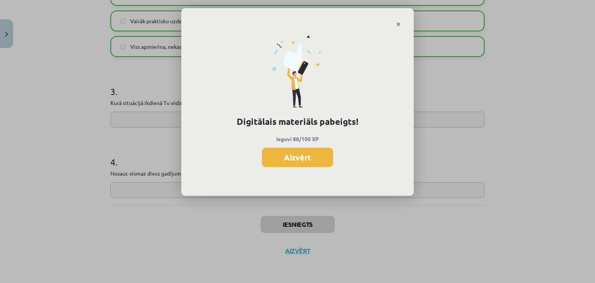
click at [287, 228] on div "Digitālais materiāls pabeigts! Ieguvi 88/100 XP Aizvērt" at bounding box center [297, 141] width 595 height 283
click at [287, 141] on p "Ieguvi 88/100 XP" at bounding box center [297, 139] width 206 height 8
click at [287, 148] on button "Aizvērt" at bounding box center [297, 157] width 71 height 19
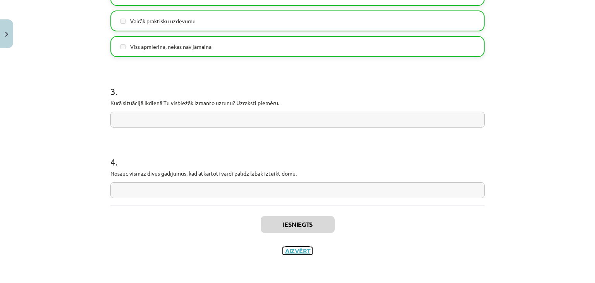
click at [283, 248] on button "Aizvērt" at bounding box center [297, 251] width 29 height 8
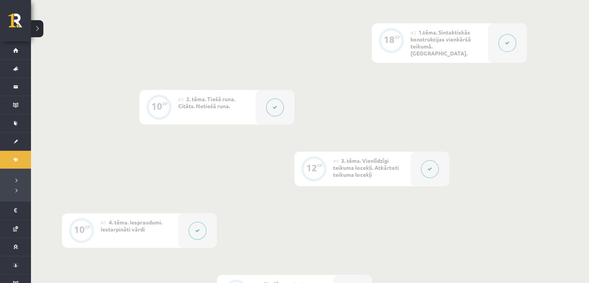
scroll to position [0, 0]
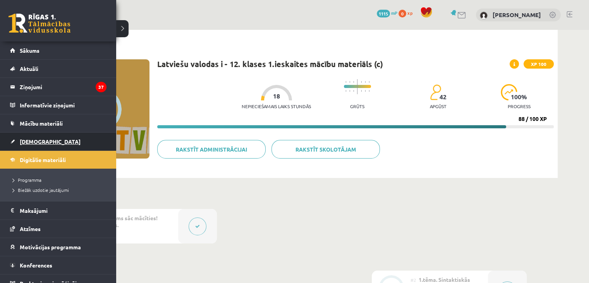
click at [36, 136] on link "[DEMOGRAPHIC_DATA]" at bounding box center [58, 141] width 96 height 18
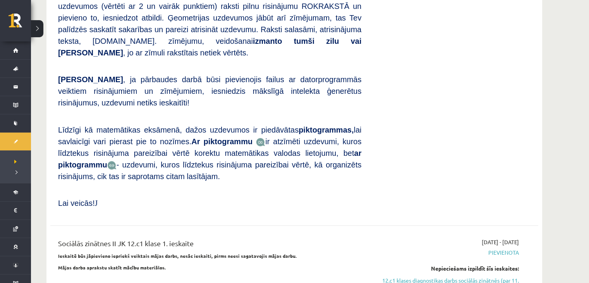
scroll to position [643, 0]
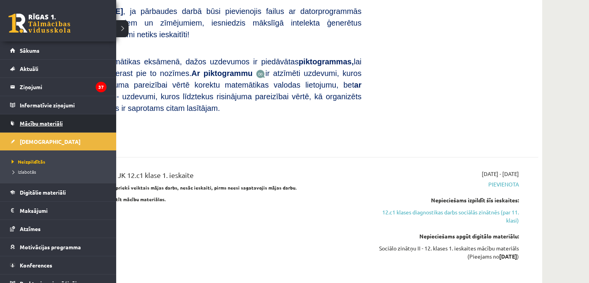
click at [31, 126] on link "Mācību materiāli" at bounding box center [58, 123] width 96 height 18
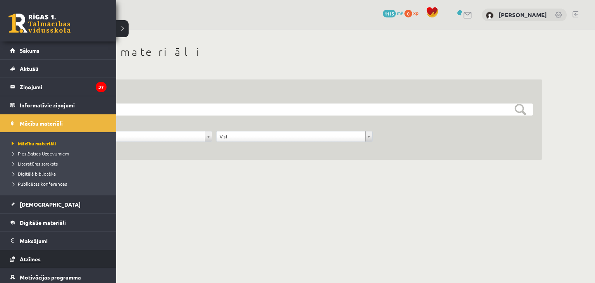
scroll to position [39, 0]
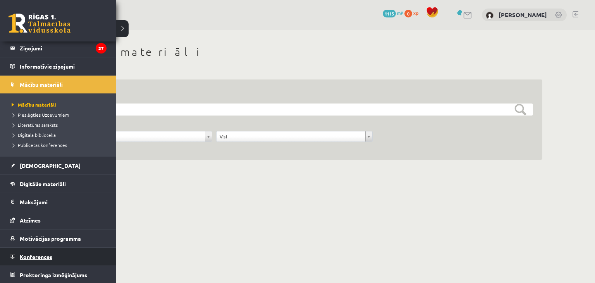
click at [48, 252] on link "Konferences" at bounding box center [58, 256] width 96 height 18
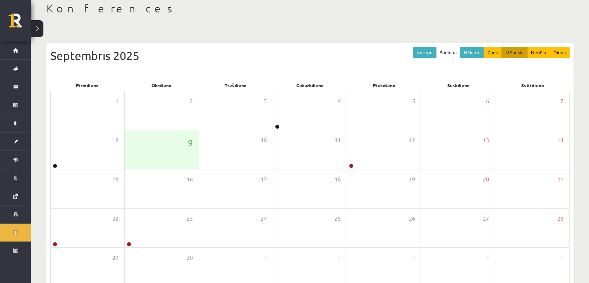
scroll to position [45, 0]
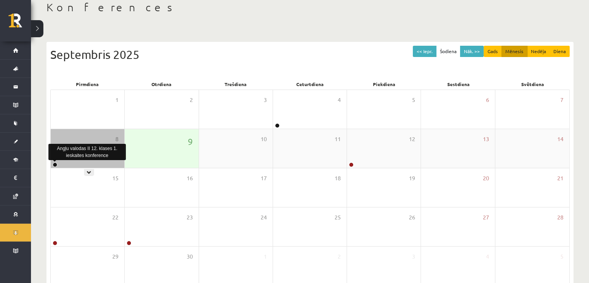
click at [53, 165] on link at bounding box center [55, 164] width 5 height 5
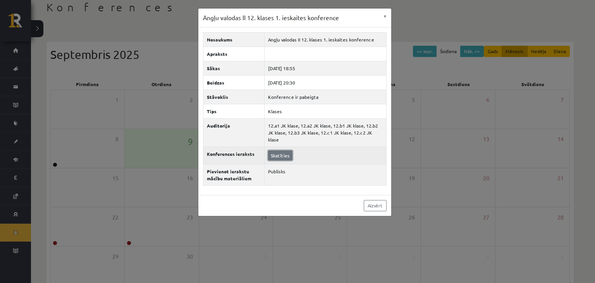
click at [278, 150] on link "Skatīties" at bounding box center [280, 155] width 24 height 10
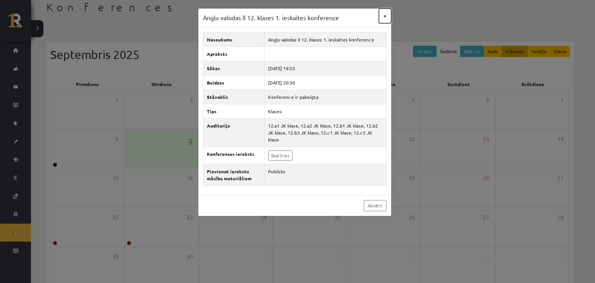
click at [384, 18] on button "×" at bounding box center [385, 16] width 12 height 15
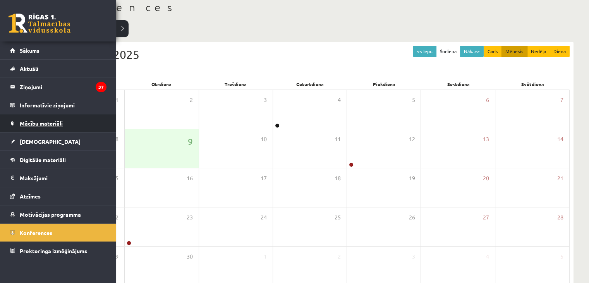
click at [45, 124] on span "Mācību materiāli" at bounding box center [41, 123] width 43 height 7
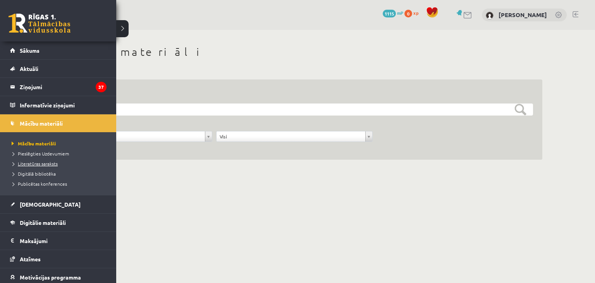
click at [46, 162] on span "Literatūras saraksts" at bounding box center [34, 163] width 48 height 6
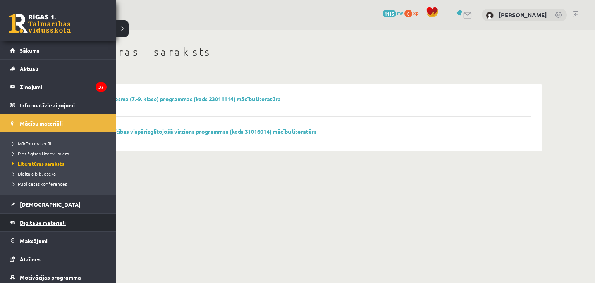
click at [32, 223] on span "Digitālie materiāli" at bounding box center [43, 222] width 46 height 7
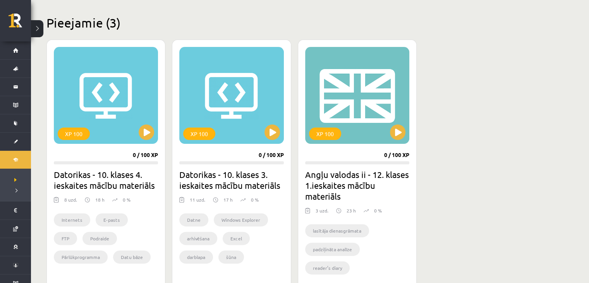
scroll to position [184, 0]
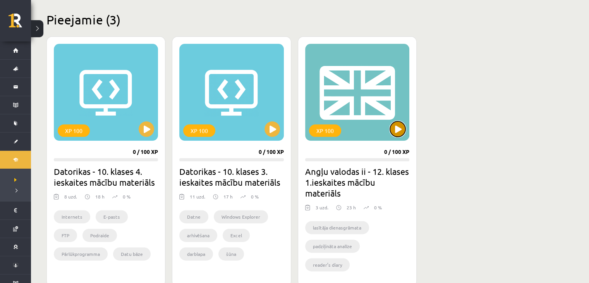
click at [402, 132] on button at bounding box center [397, 128] width 15 height 15
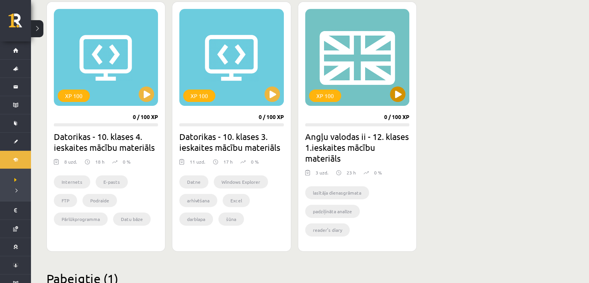
scroll to position [220, 0]
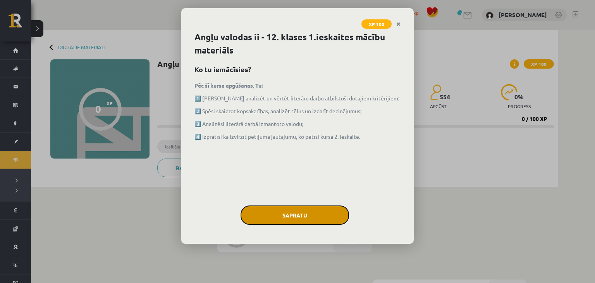
click at [290, 212] on button "Sapratu" at bounding box center [294, 214] width 108 height 19
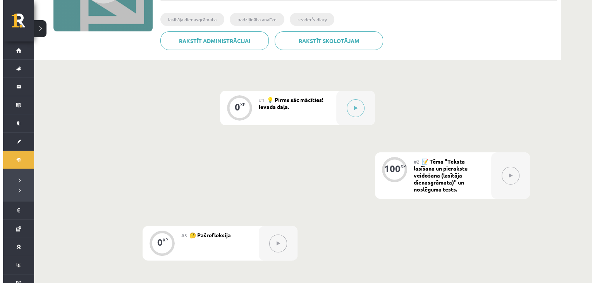
scroll to position [128, 0]
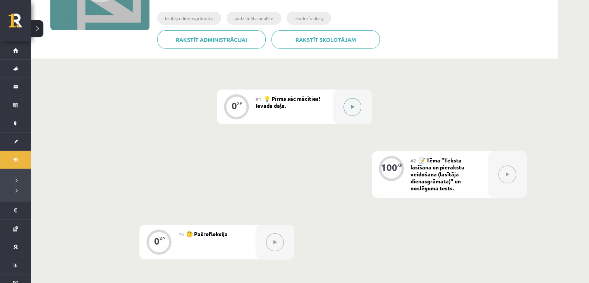
click at [345, 109] on button at bounding box center [352, 107] width 18 height 18
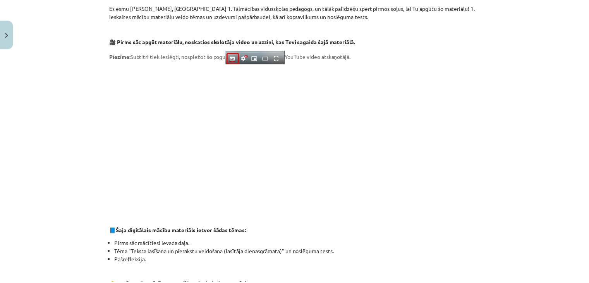
scroll to position [2, 0]
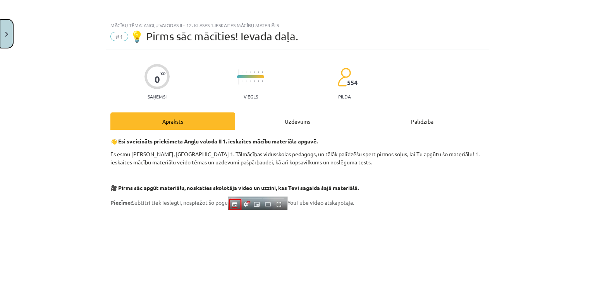
click at [6, 40] on button "Close" at bounding box center [6, 33] width 13 height 29
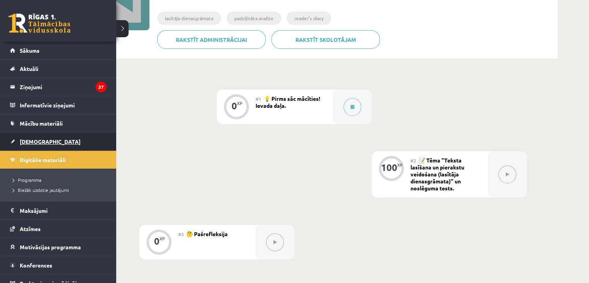
click at [36, 144] on link "[DEMOGRAPHIC_DATA]" at bounding box center [58, 141] width 96 height 18
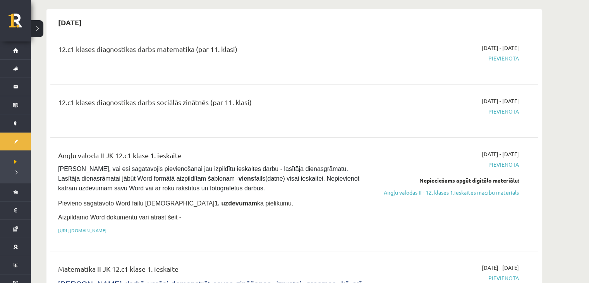
scroll to position [169, 0]
click at [106, 230] on link "https://drive.google.com/drive/folders/1IHE_ip15KOAbO2Se1NDGwZ2e__vlzPUf?usp=sh…" at bounding box center [82, 231] width 48 height 6
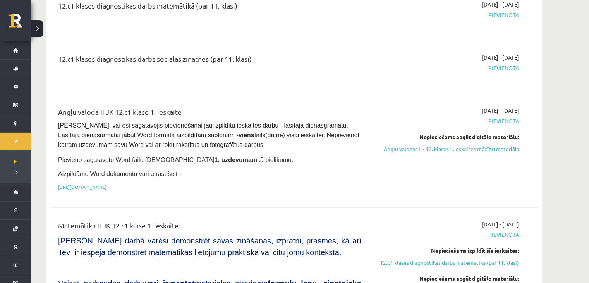
click at [271, 186] on p "https://drive.google.com/drive/folders/1IHE_ip15KOAbO2Se1NDGwZ2e__vlzPUf?usp=sh…" at bounding box center [209, 186] width 303 height 7
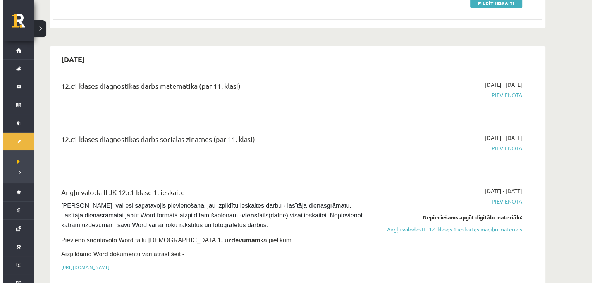
scroll to position [0, 0]
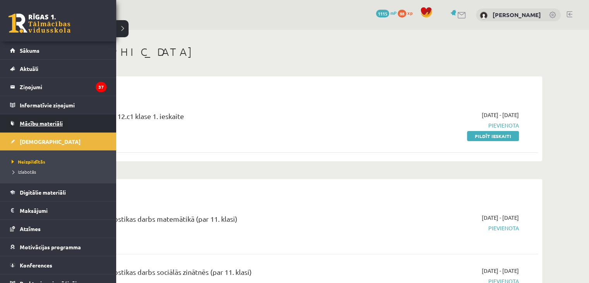
click at [18, 118] on link "Mācību materiāli" at bounding box center [58, 123] width 96 height 18
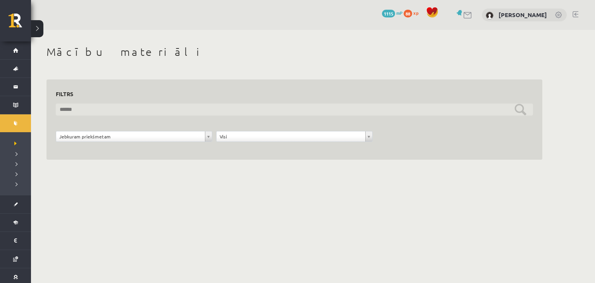
click at [204, 109] on input "text" at bounding box center [294, 109] width 477 height 12
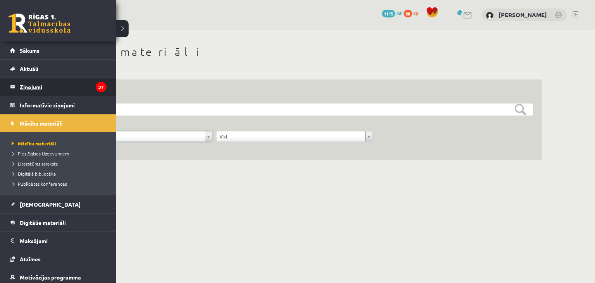
click at [16, 89] on link "Ziņojumi 37" at bounding box center [58, 87] width 96 height 18
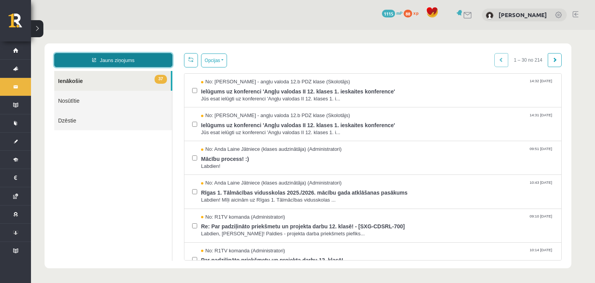
click at [106, 61] on link "Jauns ziņojums" at bounding box center [113, 60] width 118 height 14
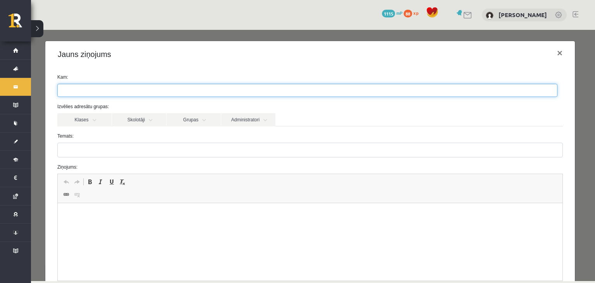
click at [168, 95] on ul at bounding box center [307, 90] width 499 height 12
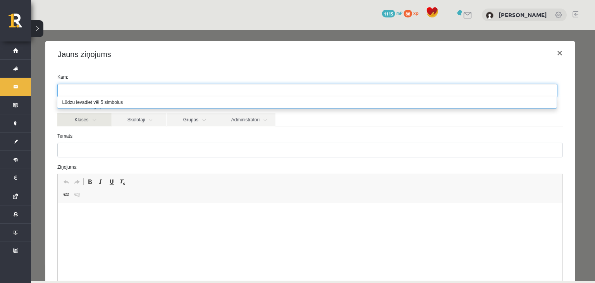
click at [101, 117] on link "Klases" at bounding box center [84, 119] width 54 height 13
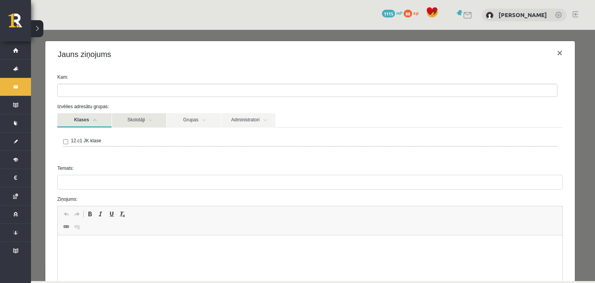
click at [124, 118] on link "Skolotāji" at bounding box center [139, 120] width 54 height 14
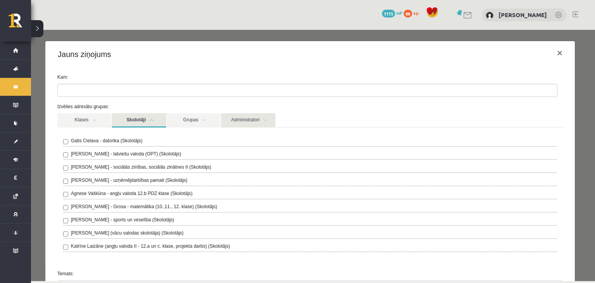
click at [225, 120] on link "Administratori" at bounding box center [248, 120] width 54 height 14
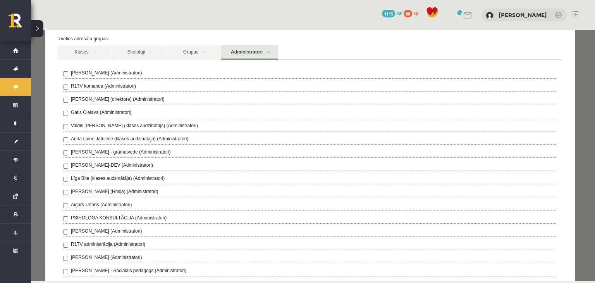
scroll to position [67, 0]
click at [127, 86] on label "R1TV komanda (Administratori)" at bounding box center [103, 86] width 65 height 7
click at [127, 27] on div "0 Dāvanas 1115 mP 88 xp Daniela Kozlovska" at bounding box center [313, 15] width 564 height 30
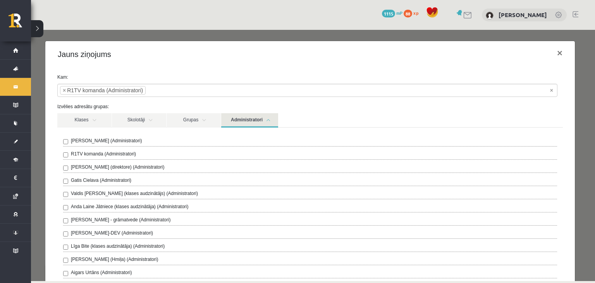
click at [231, 118] on link "Administratori" at bounding box center [249, 120] width 57 height 14
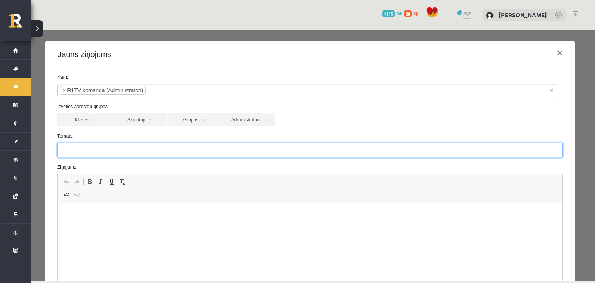
click at [115, 149] on input "Temats:" at bounding box center [309, 149] width 505 height 15
click at [172, 155] on input "Temats:" at bounding box center [309, 149] width 505 height 15
type input "**********"
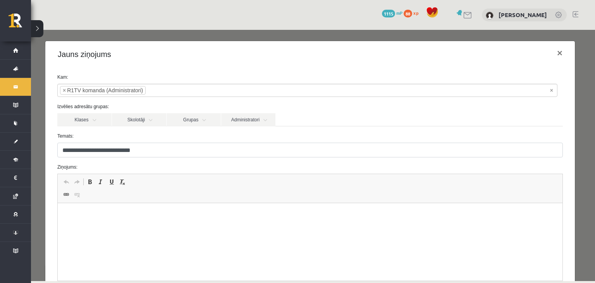
click at [162, 227] on html at bounding box center [310, 215] width 505 height 24
drag, startPoint x: 220, startPoint y: 223, endPoint x: 187, endPoint y: 218, distance: 32.4
click at [187, 218] on html "**********" at bounding box center [310, 215] width 505 height 24
click at [173, 216] on p "**********" at bounding box center [307, 215] width 484 height 8
click at [195, 217] on p "**********" at bounding box center [307, 215] width 484 height 8
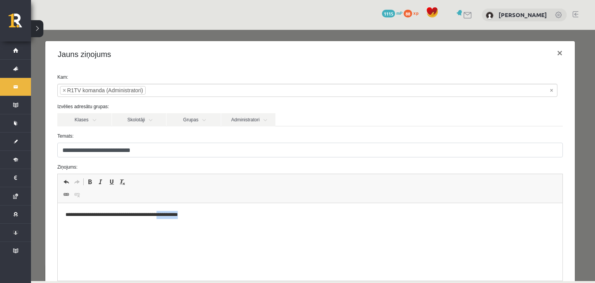
drag, startPoint x: 198, startPoint y: 217, endPoint x: 171, endPoint y: 218, distance: 26.7
click at [171, 218] on p "**********" at bounding box center [307, 215] width 484 height 8
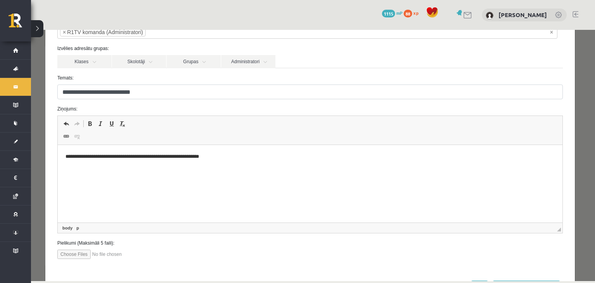
scroll to position [91, 0]
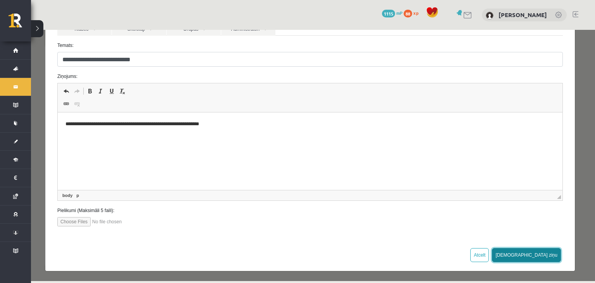
click at [537, 254] on button "Sūtīt ziņu" at bounding box center [526, 255] width 69 height 14
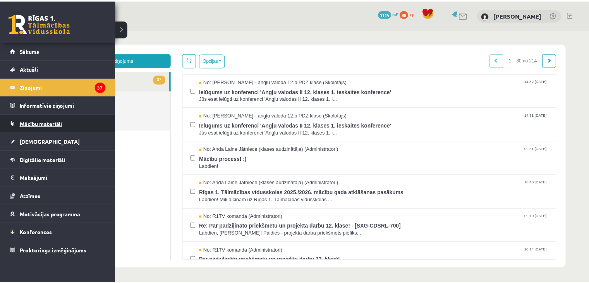
scroll to position [0, 0]
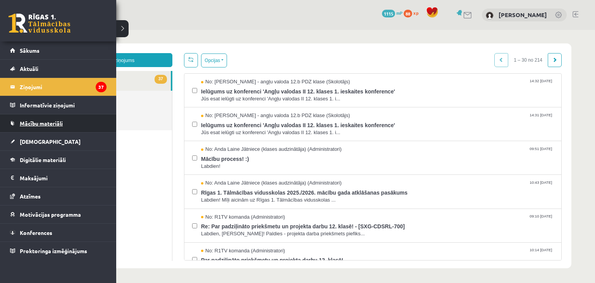
click at [28, 125] on span "Mācību materiāli" at bounding box center [41, 123] width 43 height 7
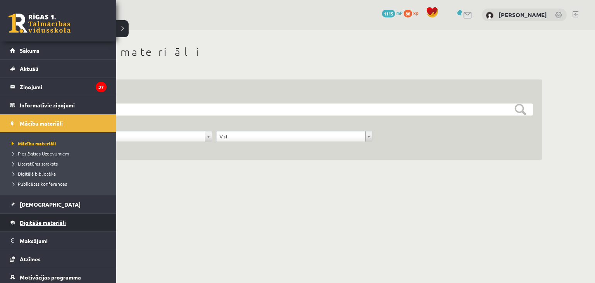
click at [40, 222] on span "Digitālie materiāli" at bounding box center [43, 222] width 46 height 7
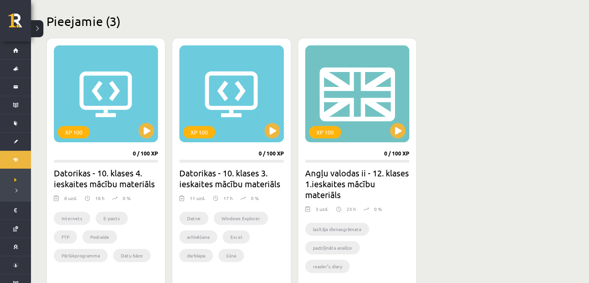
scroll to position [187, 0]
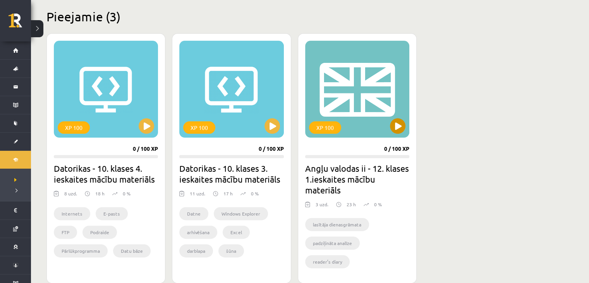
click at [339, 137] on div "XP 100" at bounding box center [357, 89] width 104 height 97
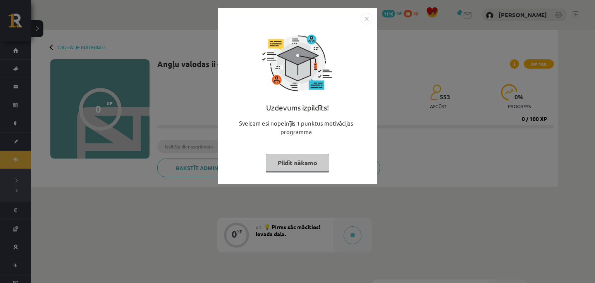
click at [301, 165] on button "Pildīt nākamo" at bounding box center [298, 163] width 64 height 18
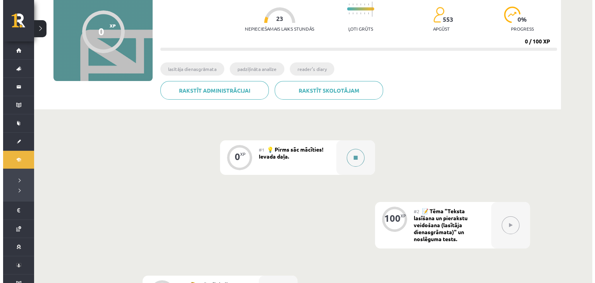
scroll to position [78, 0]
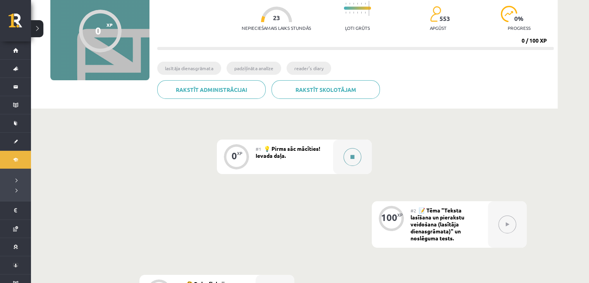
click at [344, 157] on button at bounding box center [352, 157] width 18 height 18
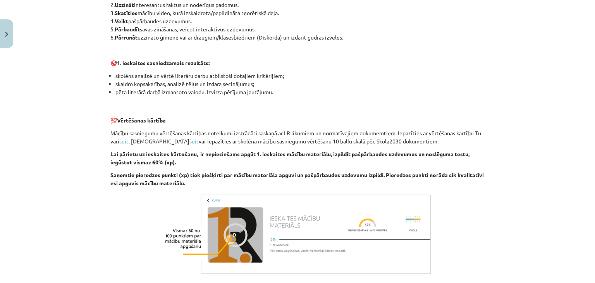
scroll to position [533, 0]
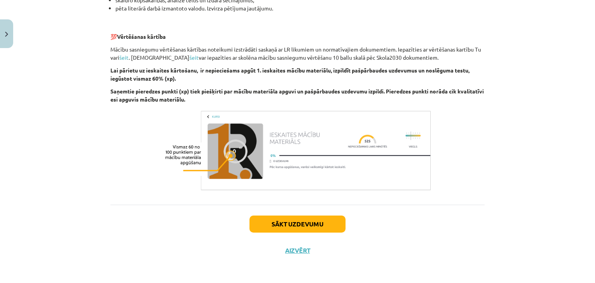
click at [252, 151] on img at bounding box center [297, 150] width 271 height 85
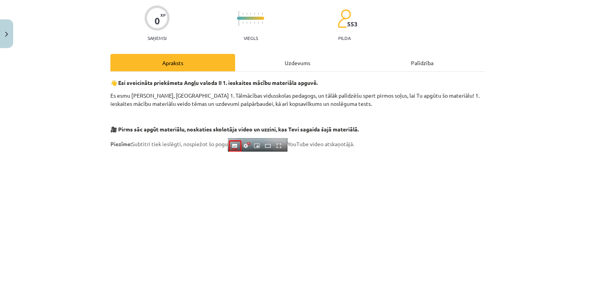
scroll to position [0, 0]
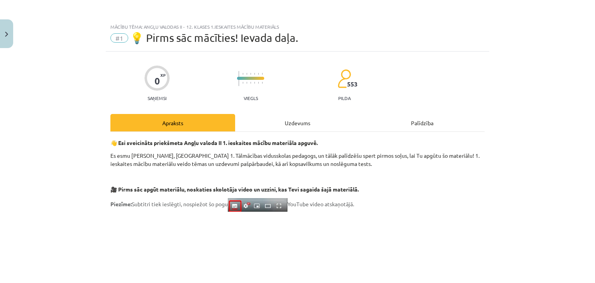
click at [269, 122] on div "Uzdevums" at bounding box center [297, 122] width 125 height 17
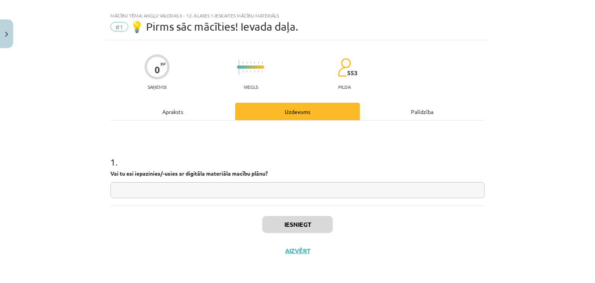
click at [395, 114] on div "Palīdzība" at bounding box center [422, 111] width 125 height 17
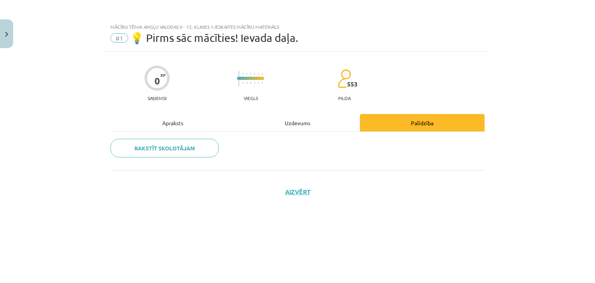
scroll to position [0, 0]
